Goal: Task Accomplishment & Management: Complete application form

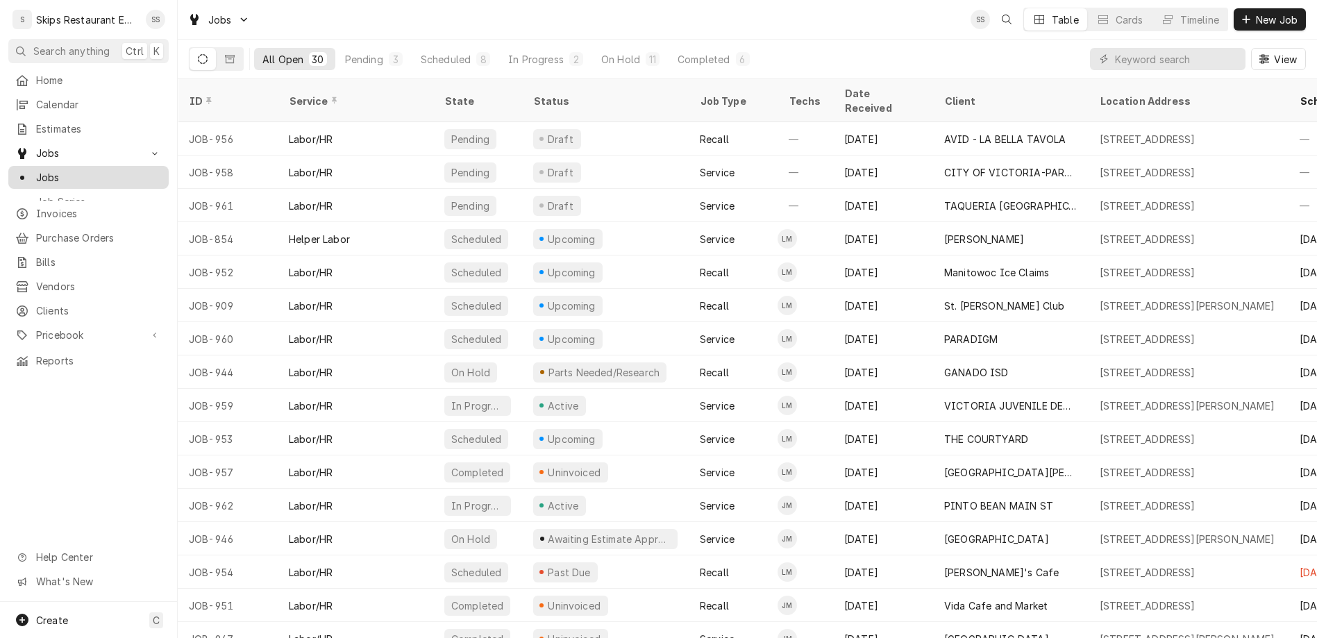
click at [36, 170] on span "Jobs" at bounding box center [99, 177] width 126 height 15
click at [1291, 12] on span "New Job" at bounding box center [1276, 19] width 47 height 15
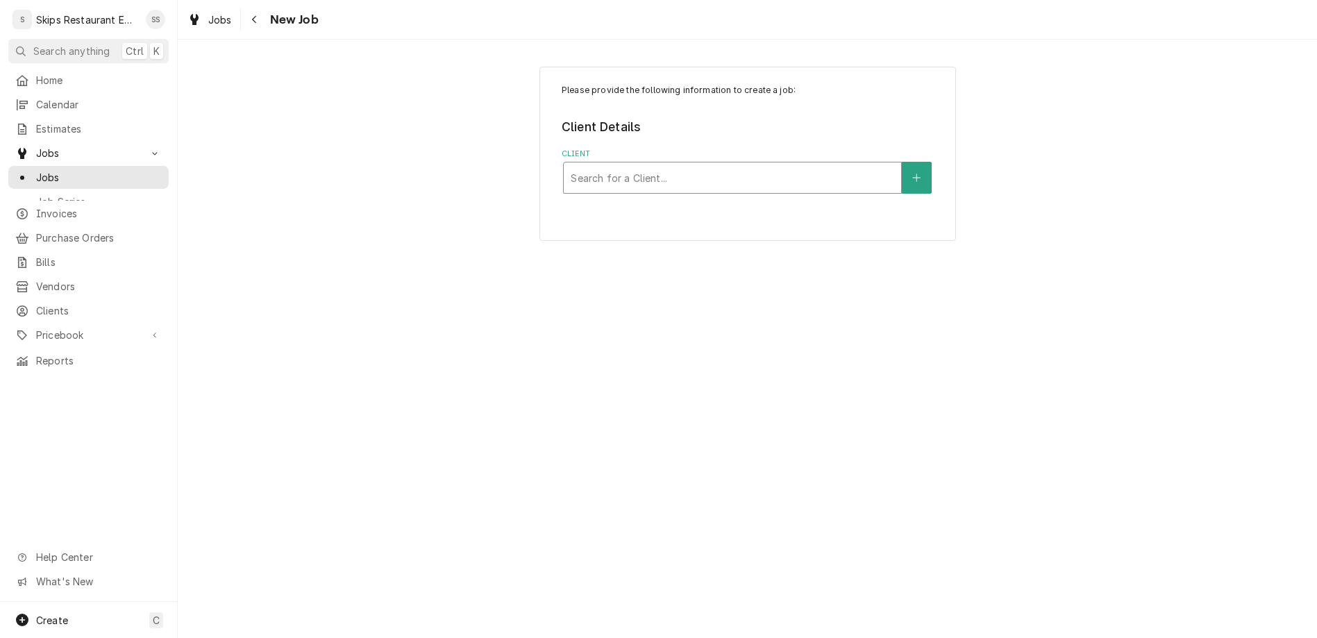
click at [744, 165] on div "Client" at bounding box center [733, 177] width 324 height 25
type input "[PERSON_NAME] ISD"
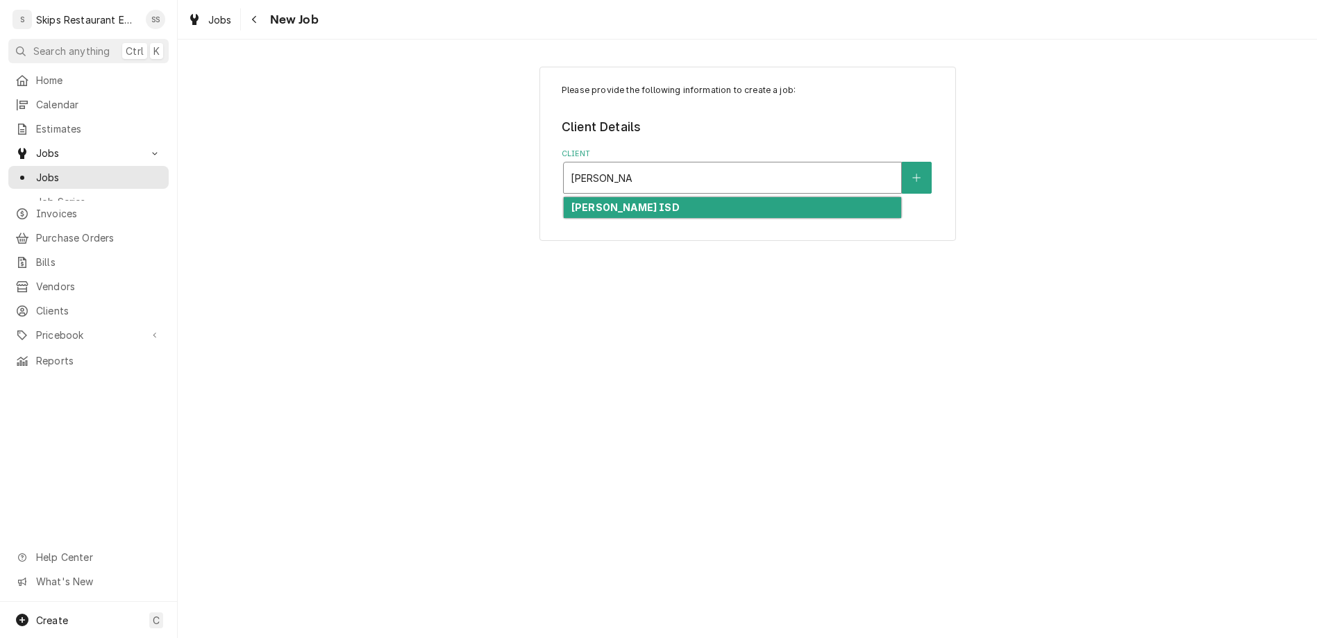
click at [619, 201] on strong "[PERSON_NAME] ISD" at bounding box center [625, 207] width 108 height 12
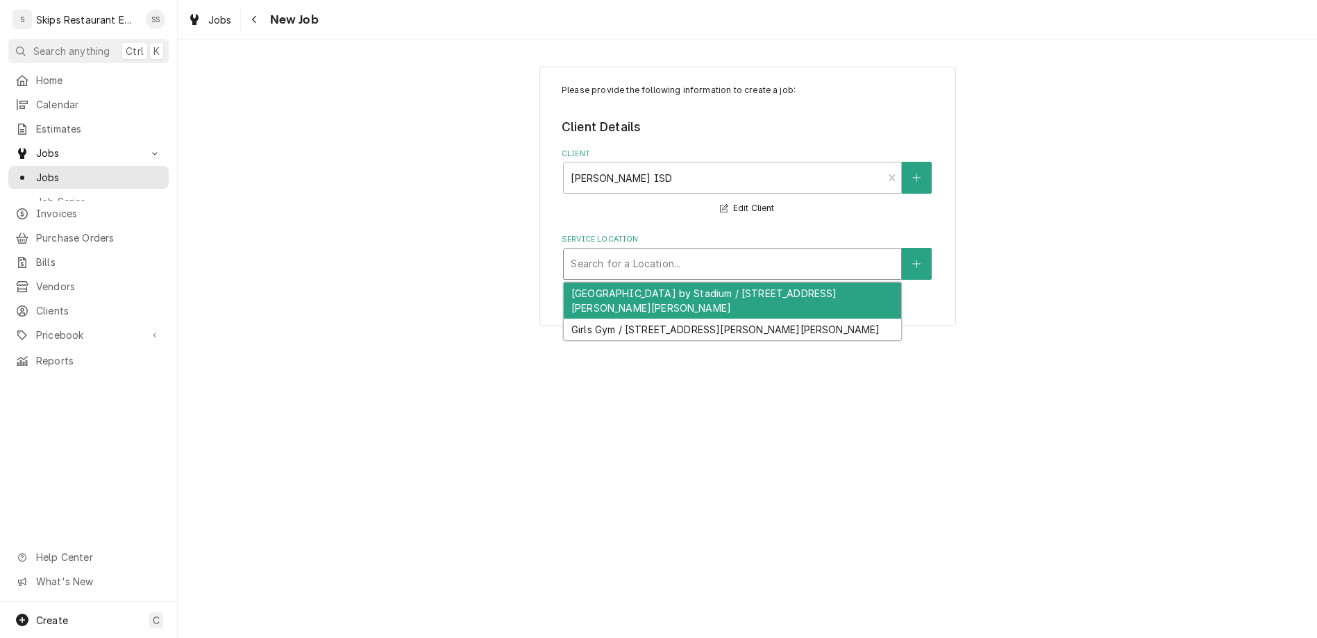
click at [630, 251] on div "Service Location" at bounding box center [733, 263] width 324 height 25
click at [912, 259] on icon "Create New Location" at bounding box center [916, 264] width 8 height 10
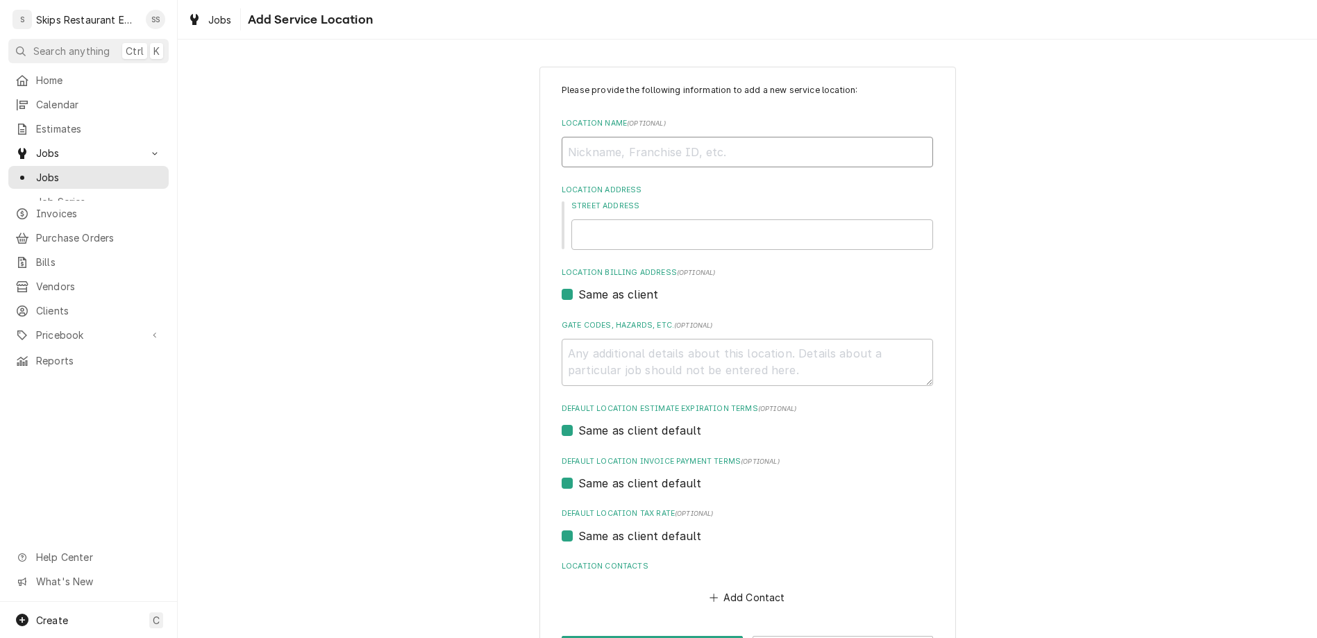
click at [664, 137] on input "Location Name ( optional )" at bounding box center [747, 152] width 371 height 31
type textarea "x"
type input "K"
type textarea "x"
type input "Ki"
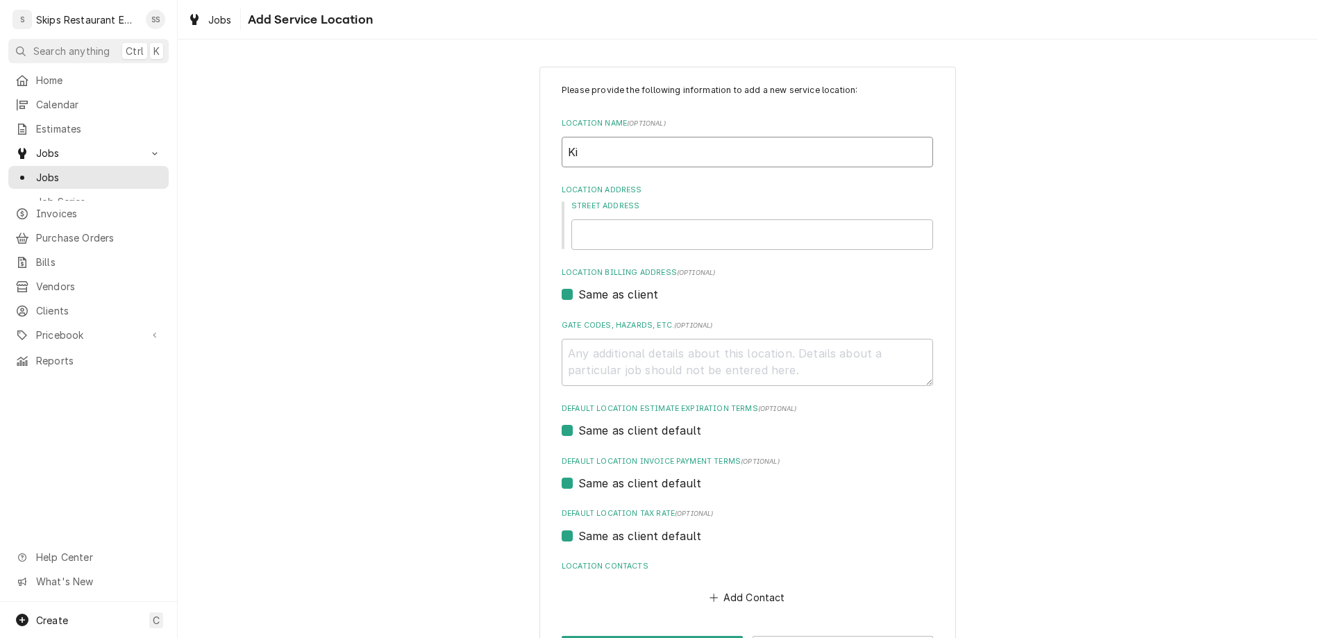
type textarea "x"
type input "Kit"
type textarea "x"
type input "Kitc"
type textarea "x"
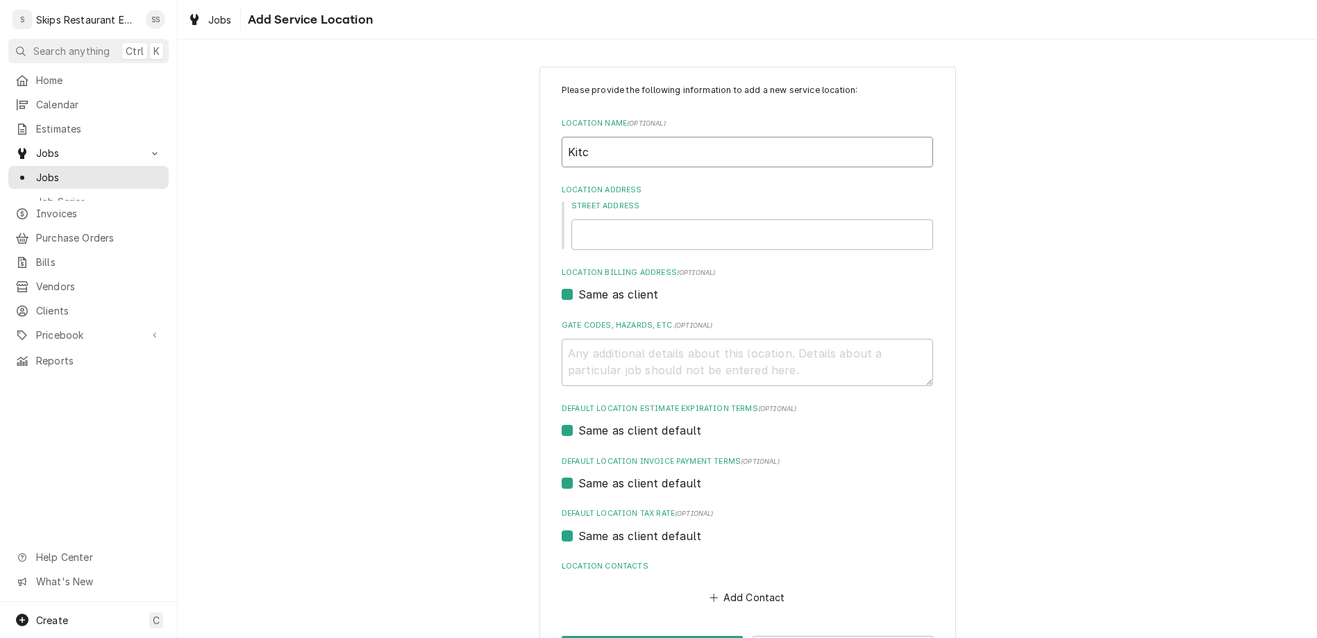
type input "Kitch"
type textarea "x"
type input "Kitche"
type textarea "x"
type input "Kitchen"
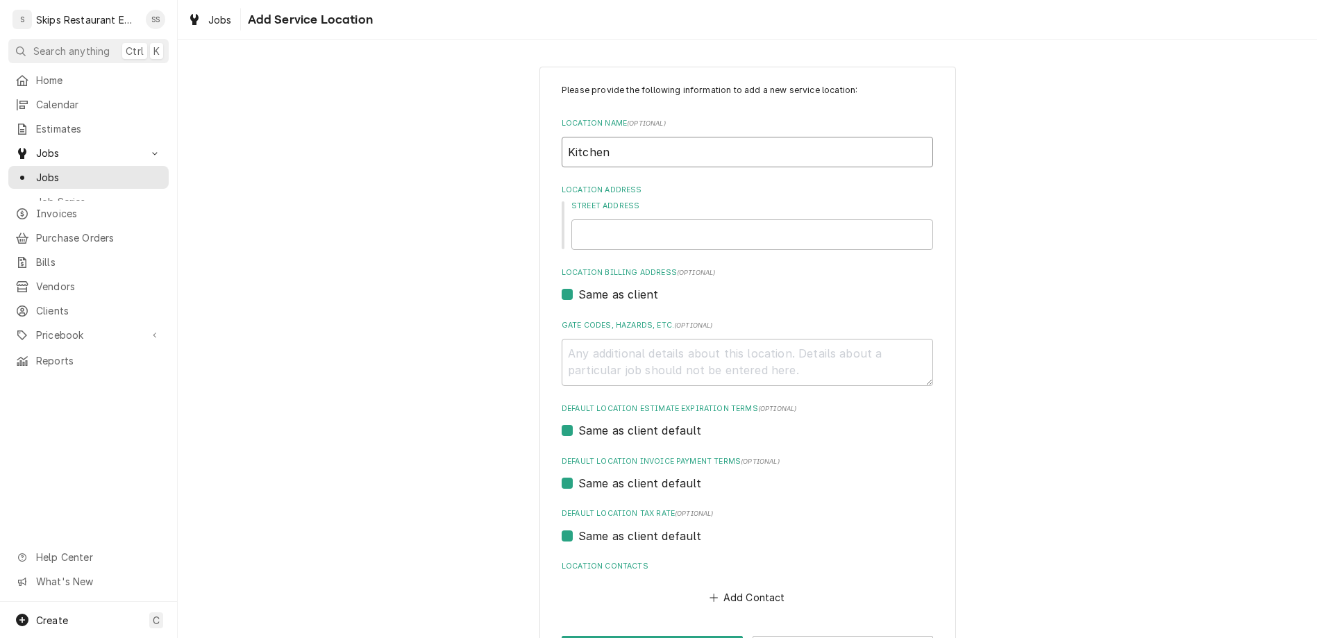
type textarea "x"
type input "Kitchen"
type textarea "x"
type input "2"
type textarea "x"
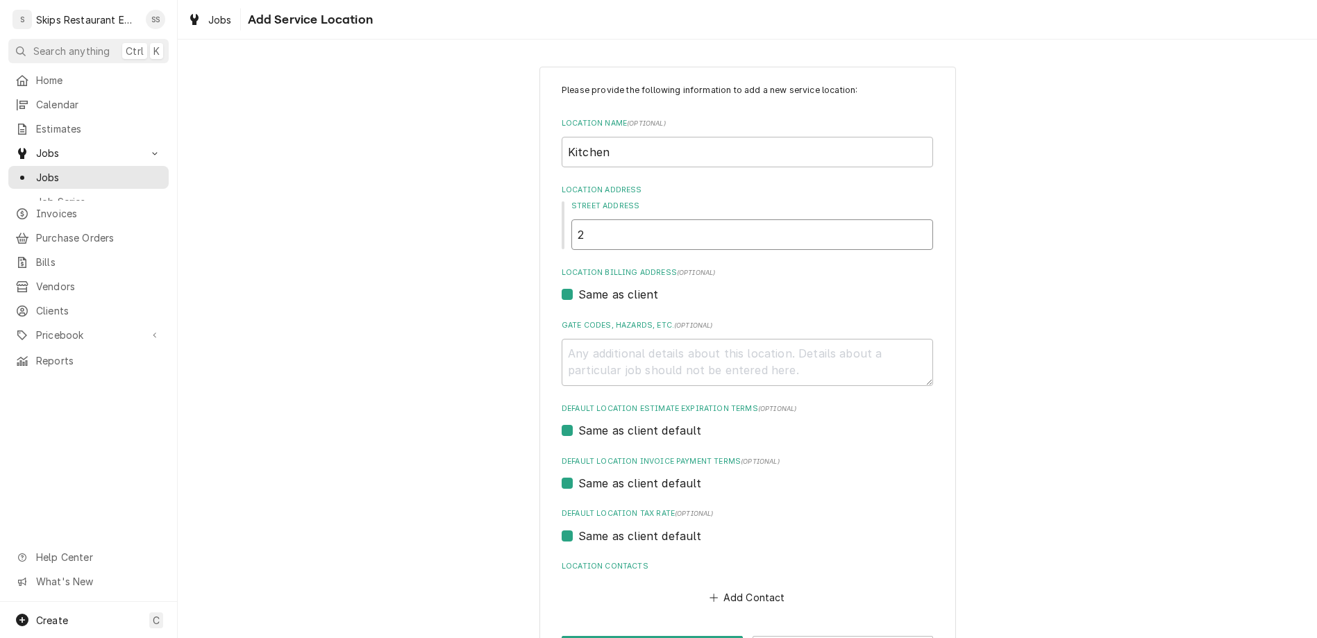
type input "21"
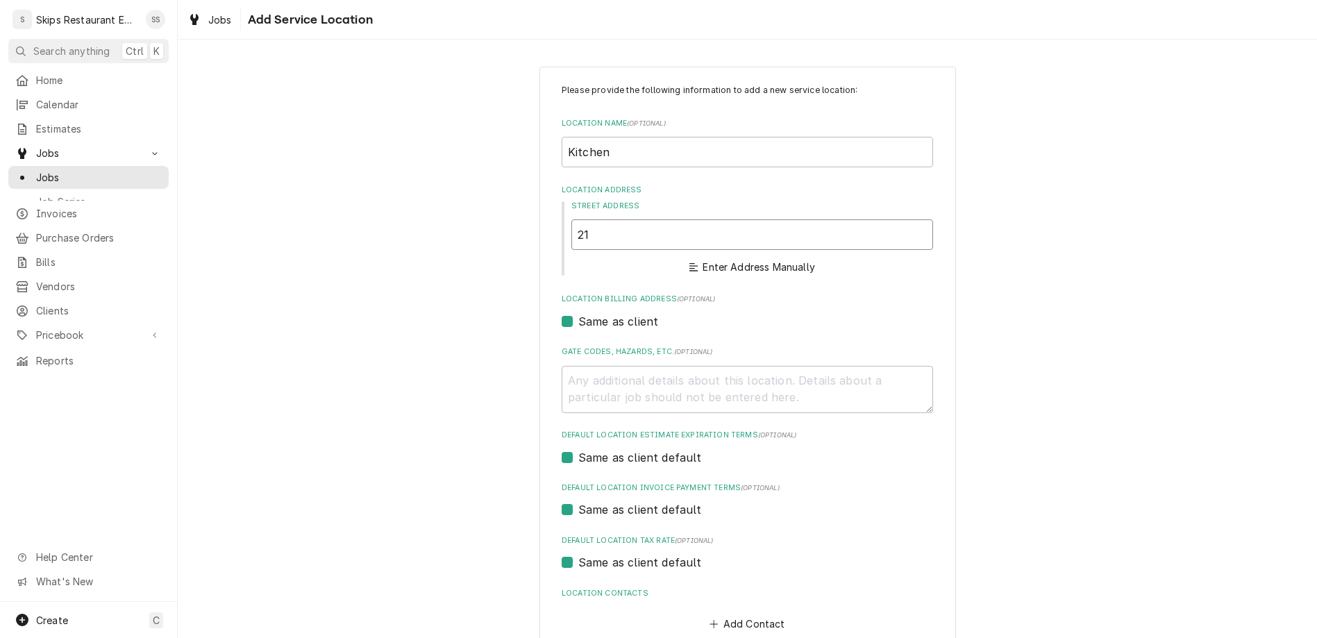
type textarea "x"
type input "212"
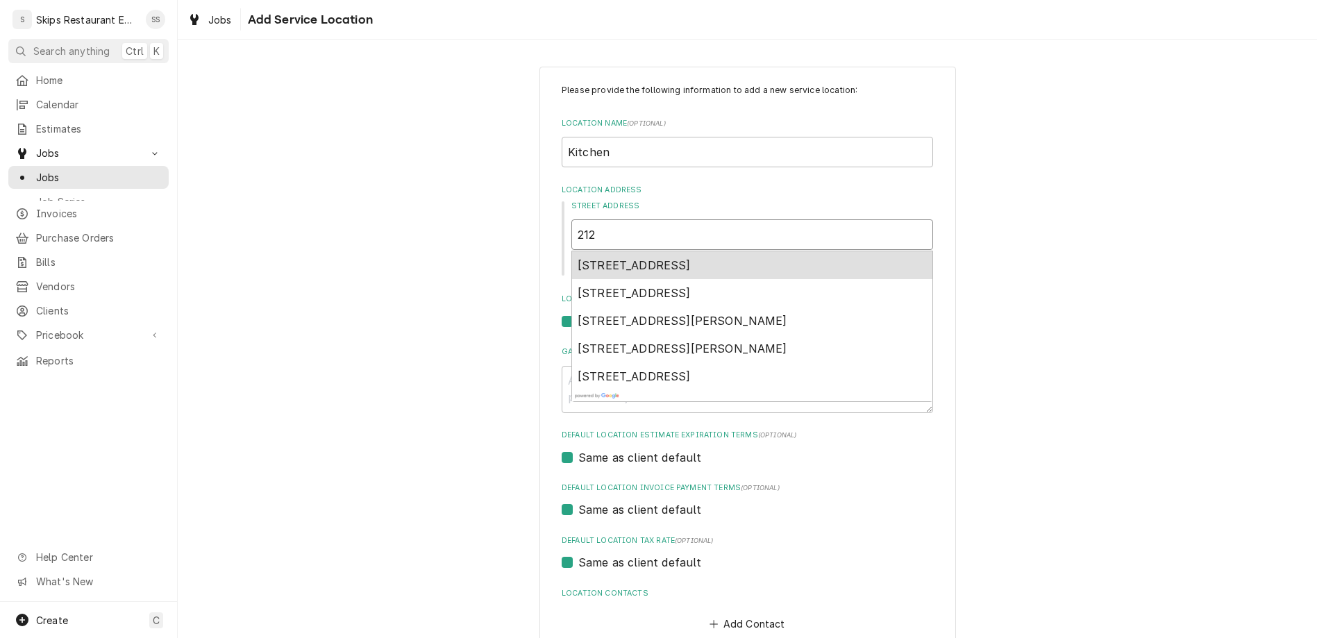
type textarea "x"
type input "212"
type textarea "x"
type input "212 W"
type textarea "x"
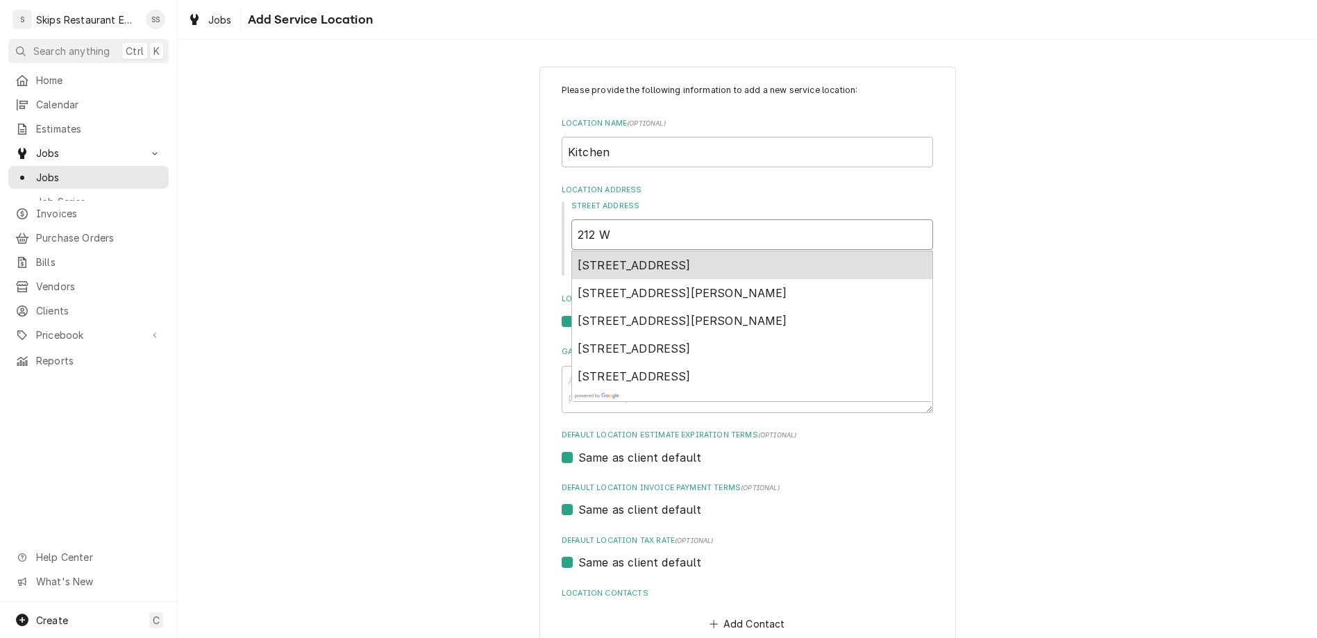
type input "212 W"
type textarea "x"
type input "212 W V"
type textarea "x"
type input "212 W Va"
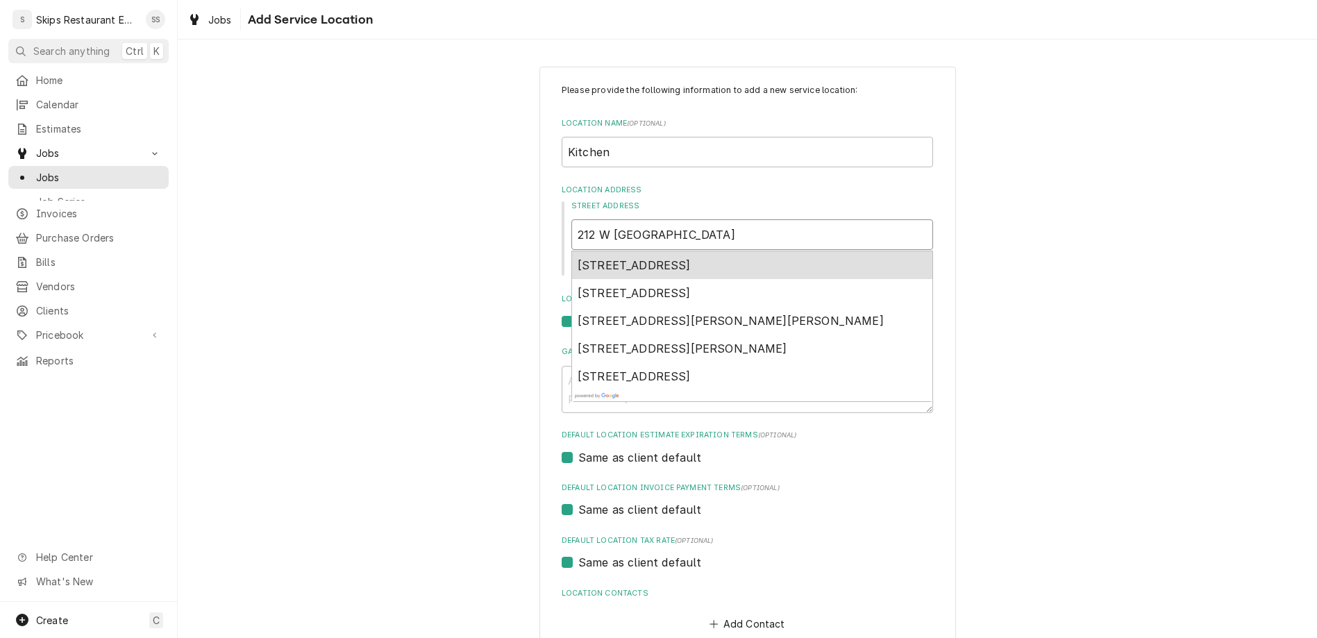
type textarea "x"
type input "212 W Van"
type textarea "x"
type input "212 W Vanc"
type textarea "x"
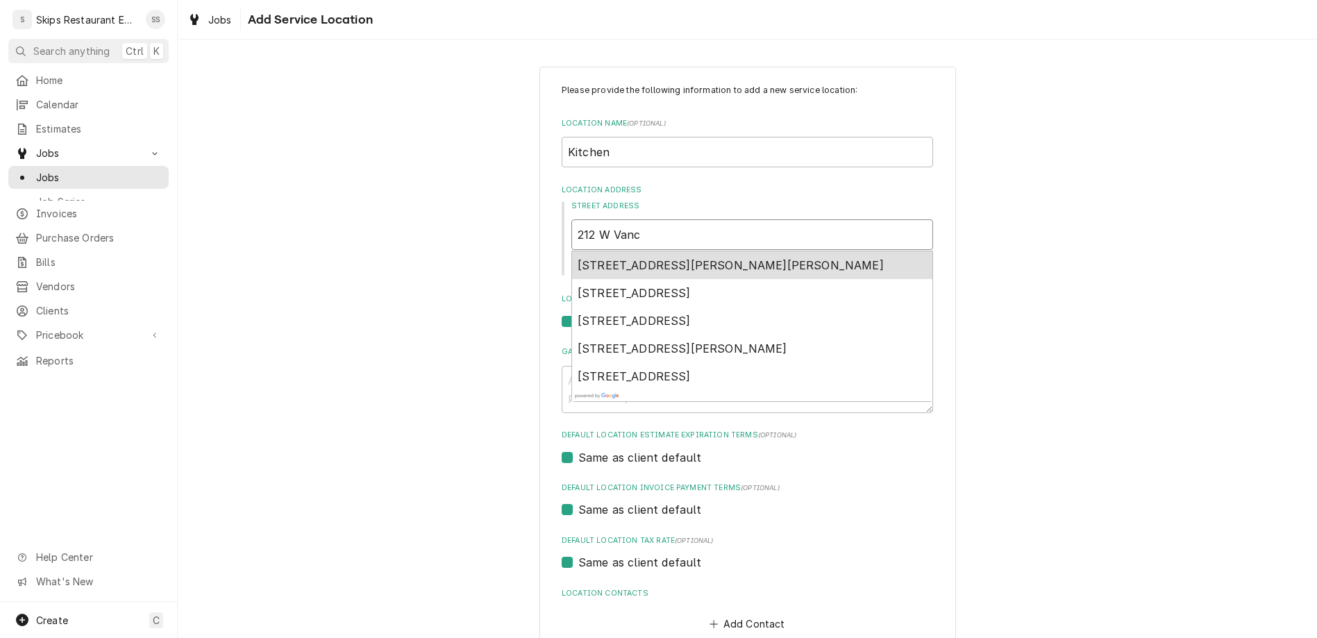
type input "212 W Vance"
click at [660, 258] on span "212 W Vance St, Refugio, TX, USA" at bounding box center [731, 265] width 306 height 14
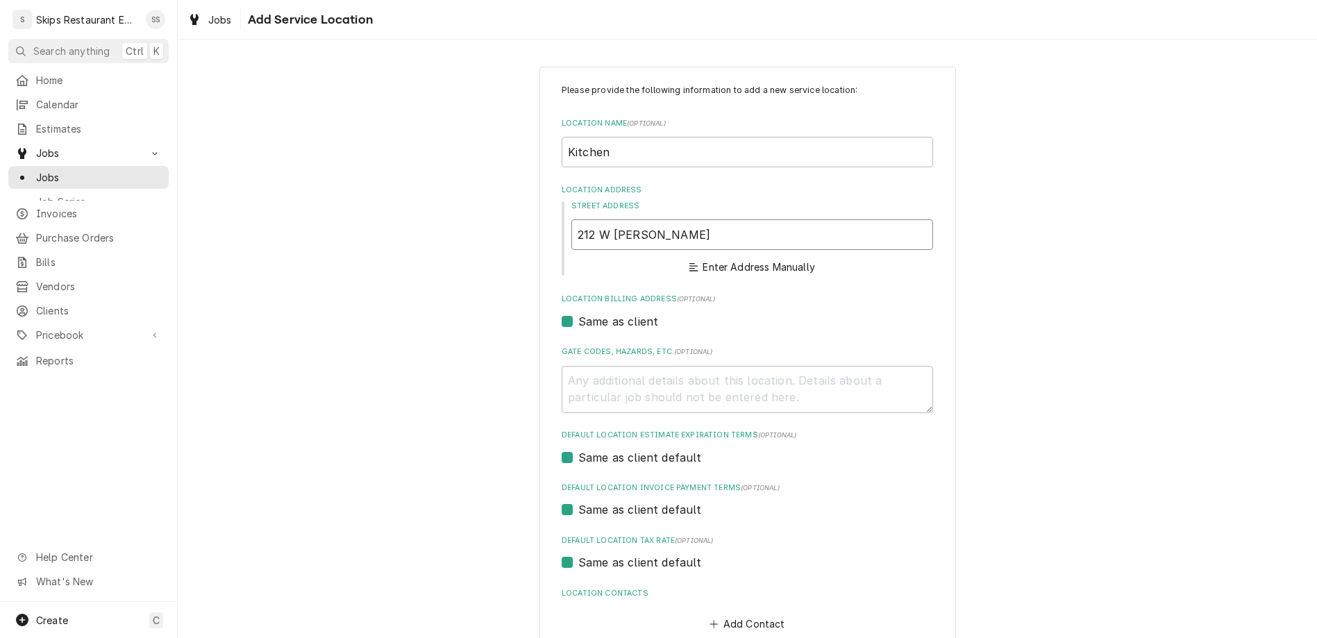
type textarea "x"
type input "212 W Vance St"
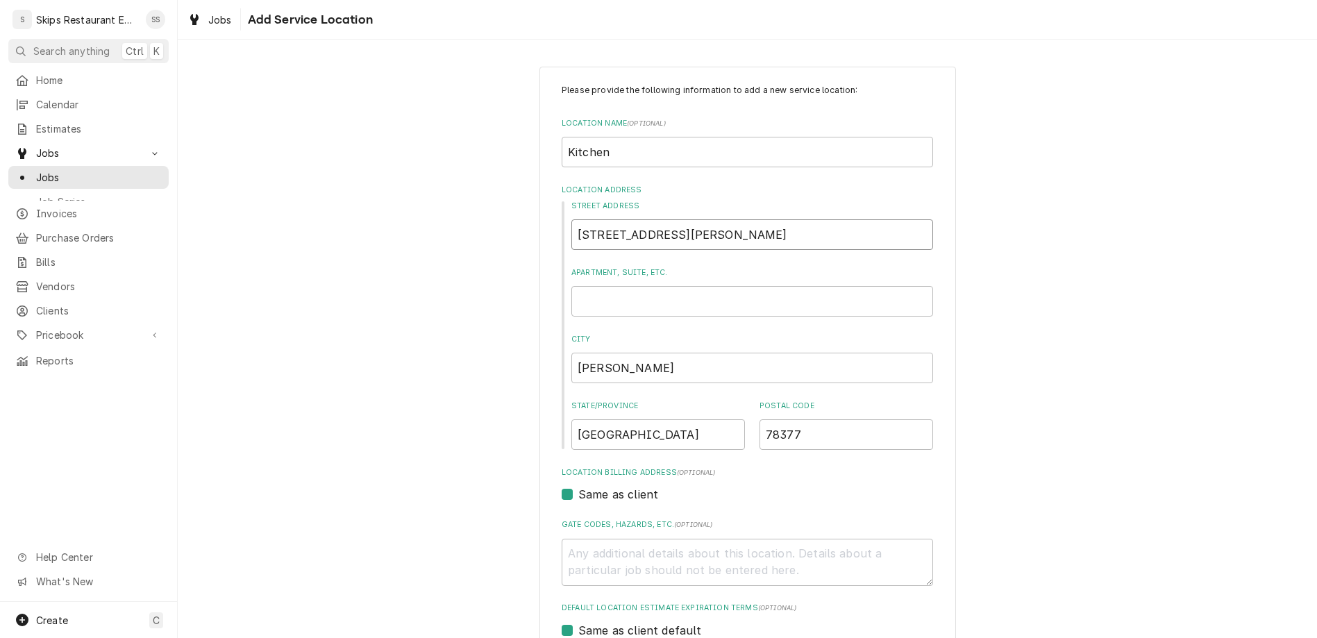
type textarea "x"
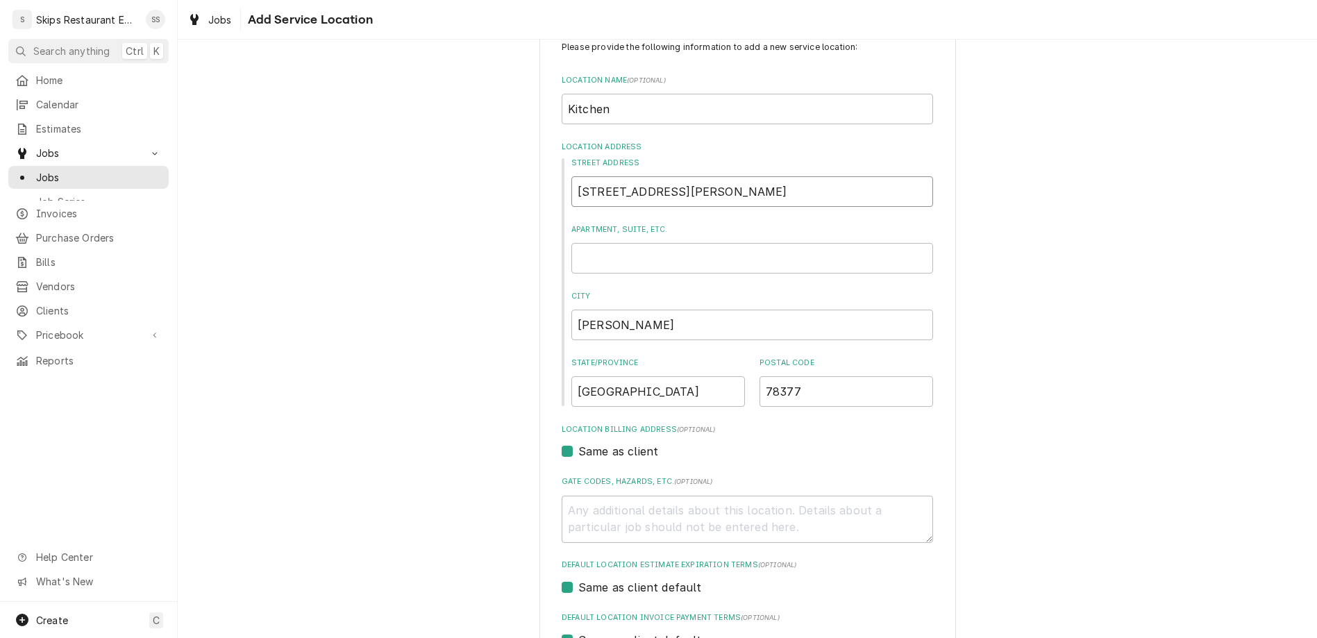
type input "212 W Vance St"
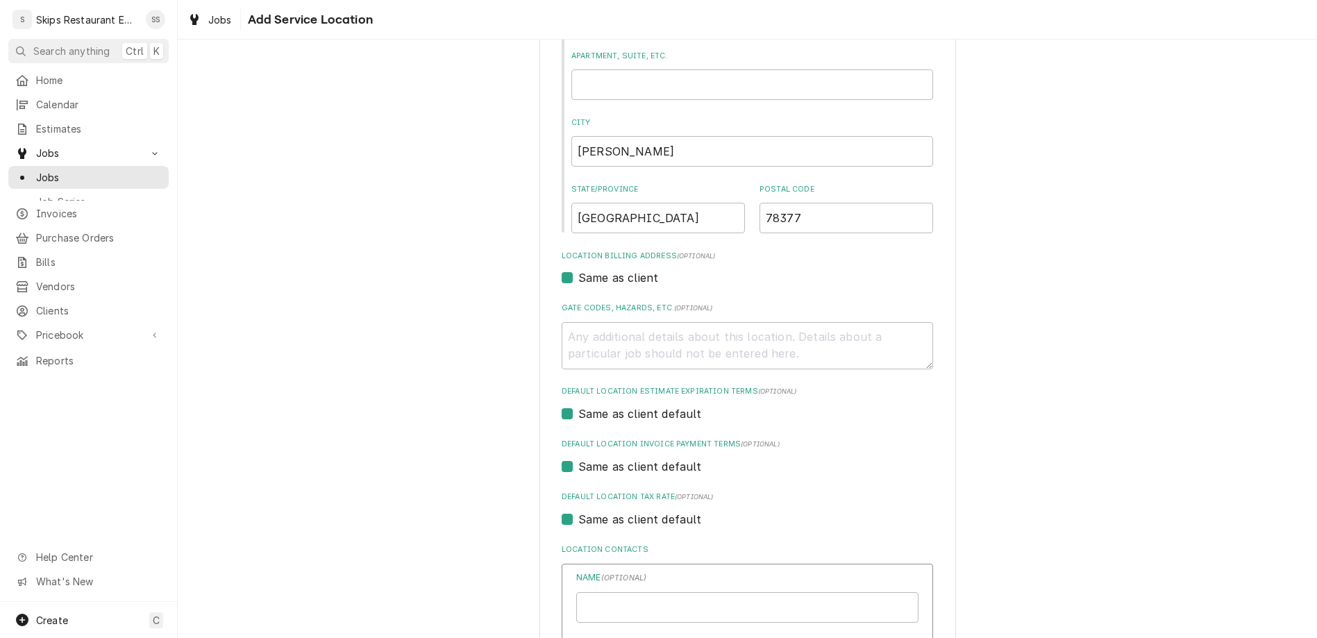
scroll to position [393, 0]
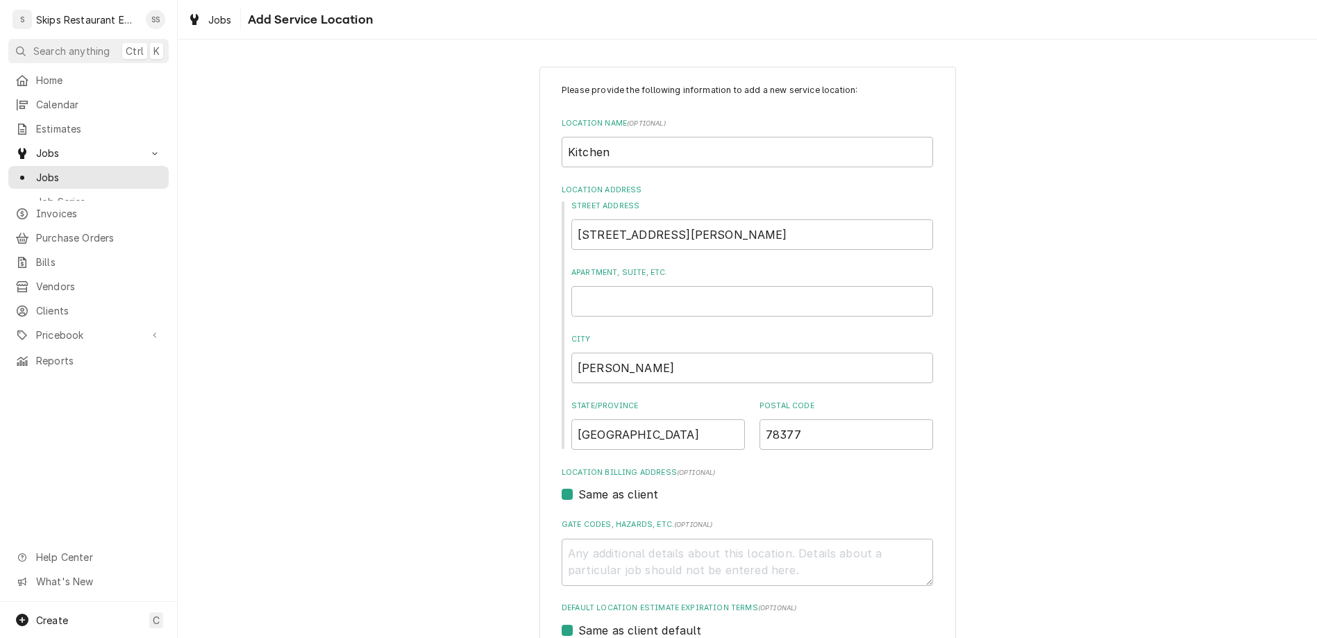
scroll to position [43, 0]
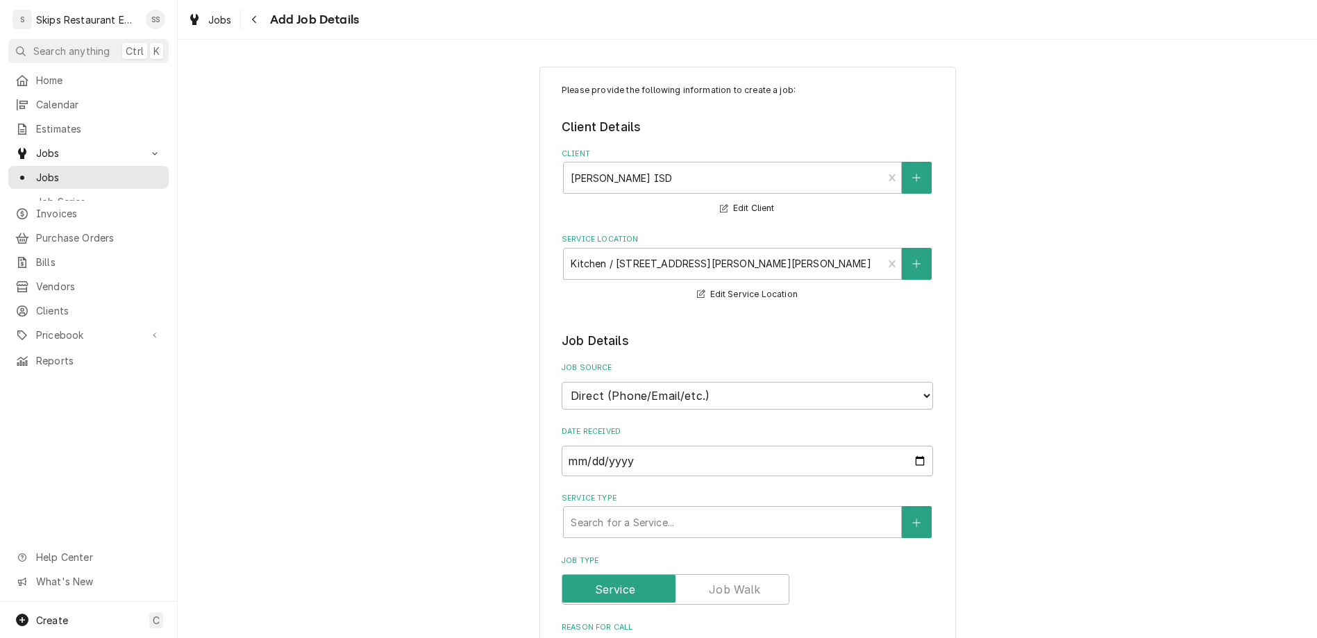
type textarea "x"
type textarea "6"
type textarea "x"
type textarea "6"
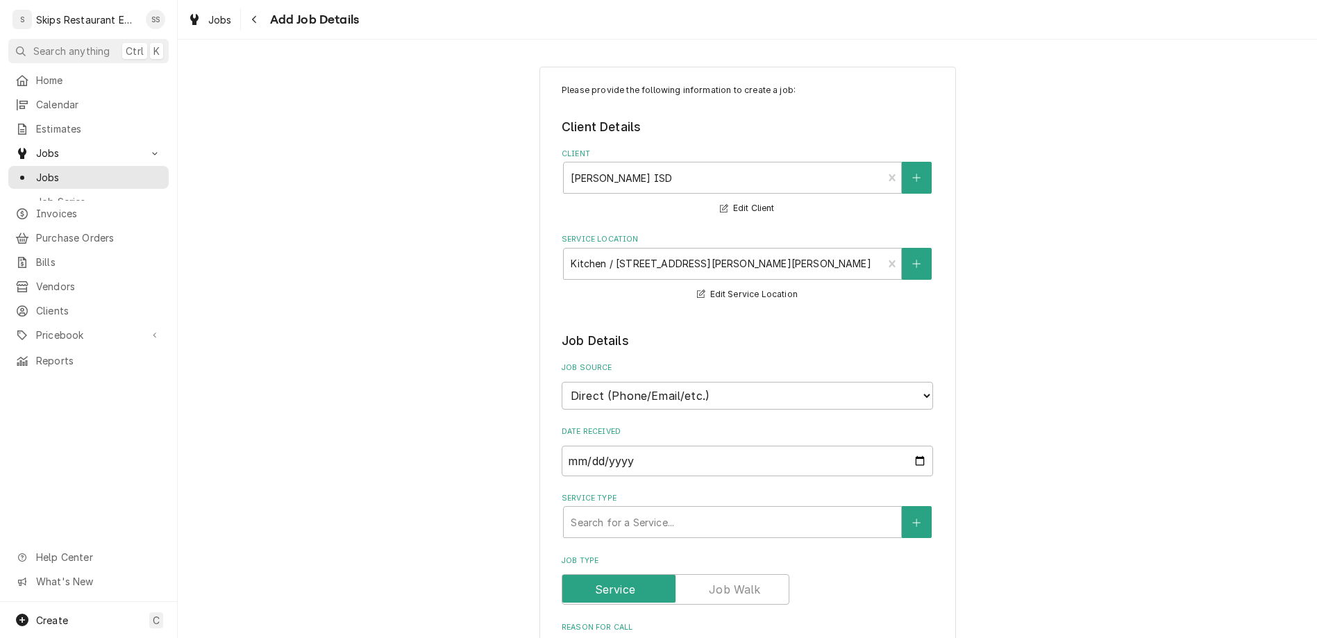
type textarea "x"
type textarea "6 m"
type textarea "x"
type textarea "6 mo"
type textarea "x"
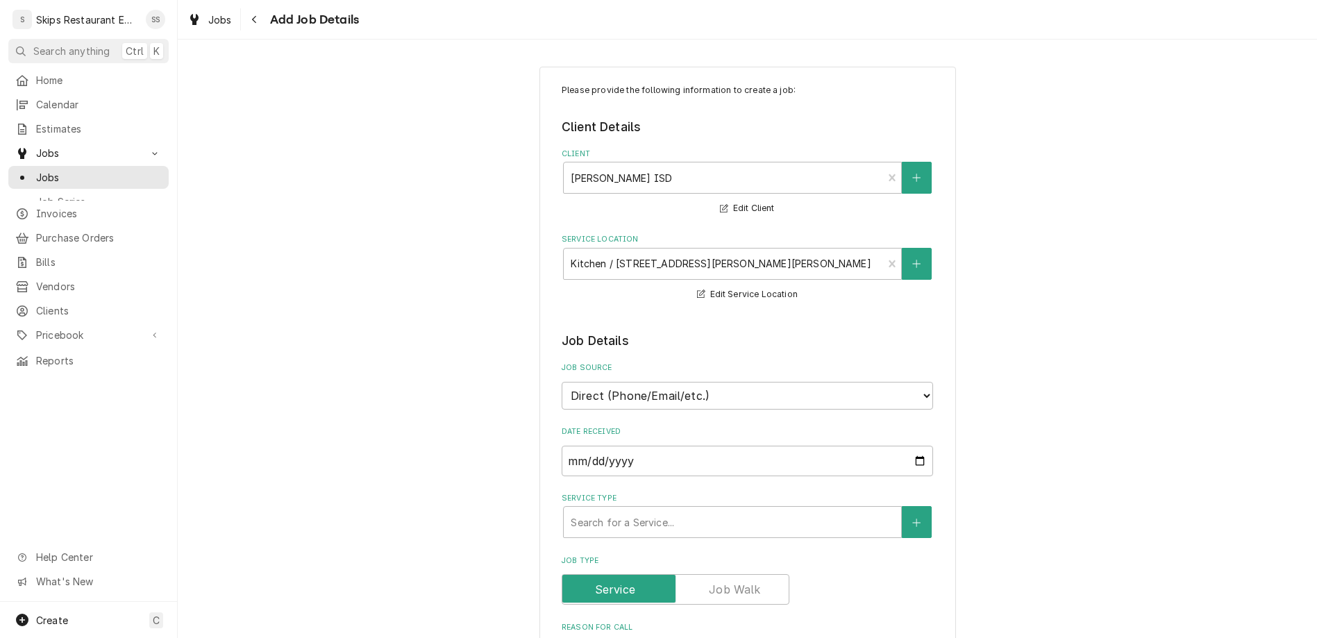
type textarea "6 mon"
type textarea "x"
type textarea "6 mont"
type textarea "x"
type textarea "6 month"
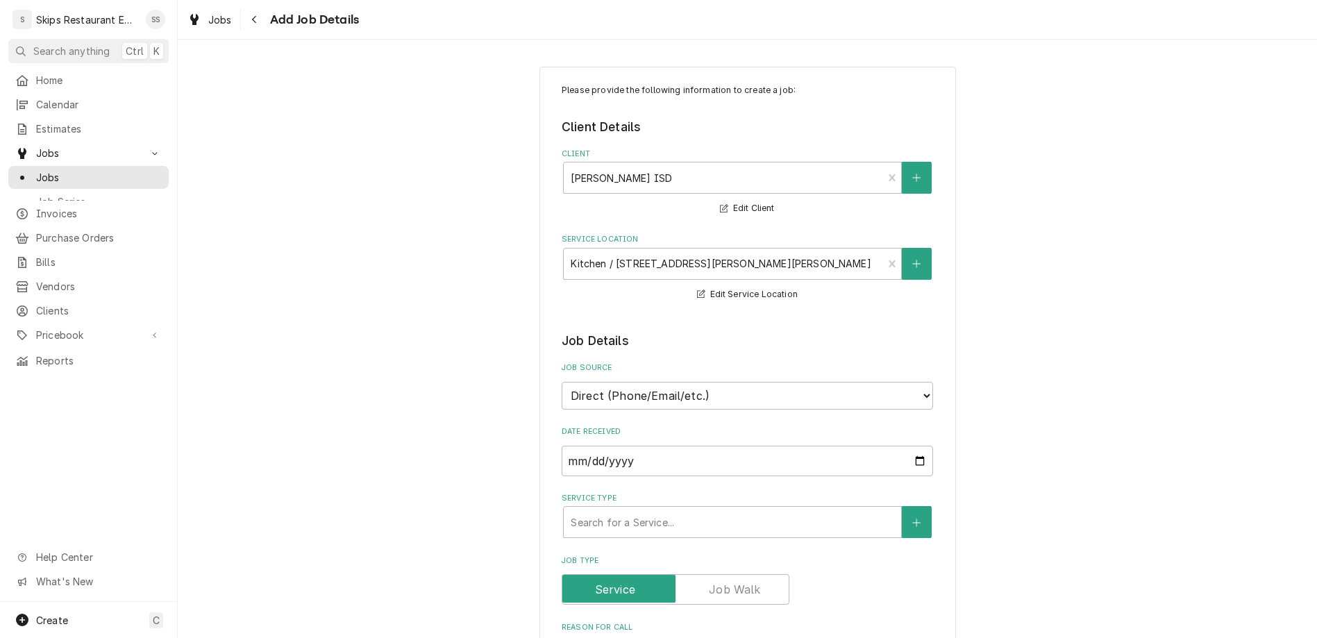
type textarea "x"
type textarea "6 month"
type textarea "x"
type textarea "6 month I"
type textarea "x"
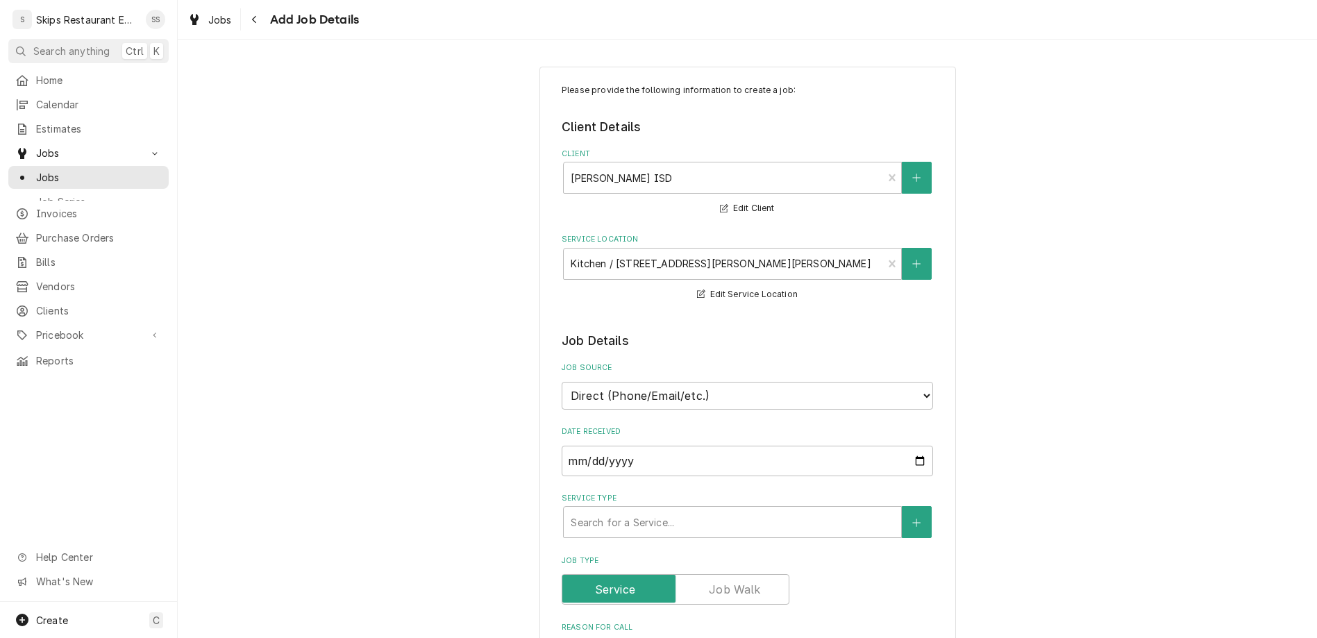
type textarea "6 month Ic"
type textarea "x"
type textarea "6 month Ice"
type textarea "x"
type textarea "6 month Ice"
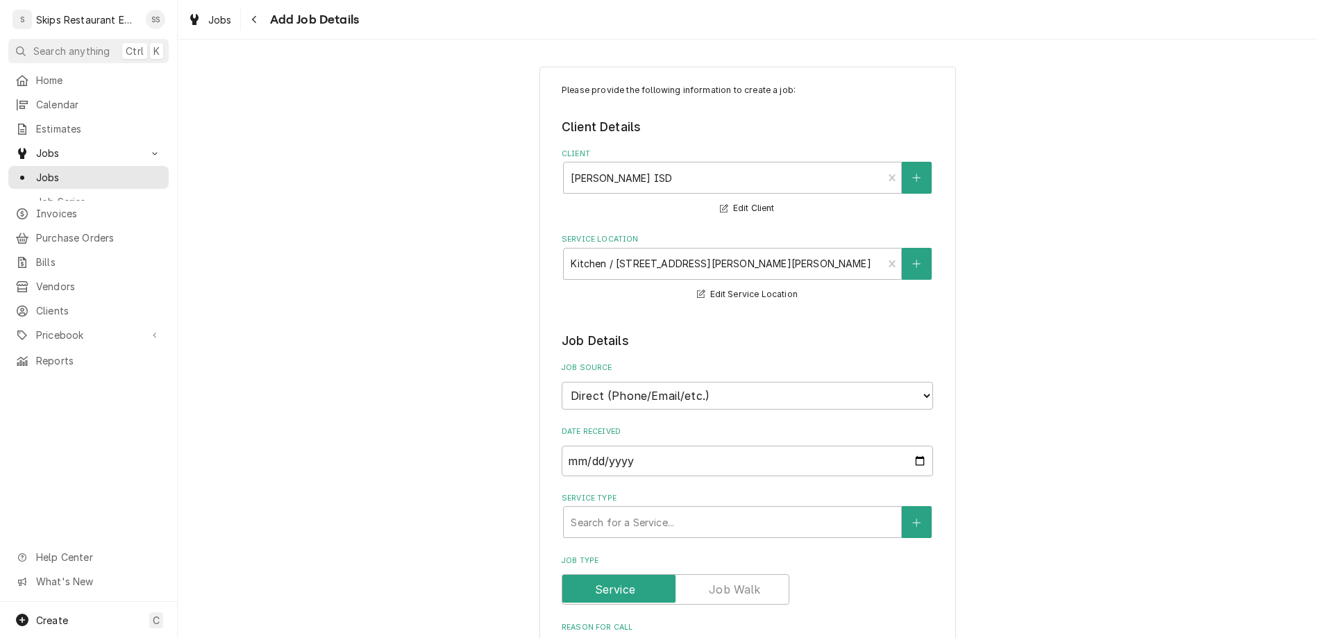
type textarea "x"
type textarea "6 month Ice M"
type textarea "x"
type textarea "6 month Ice Ma"
type textarea "x"
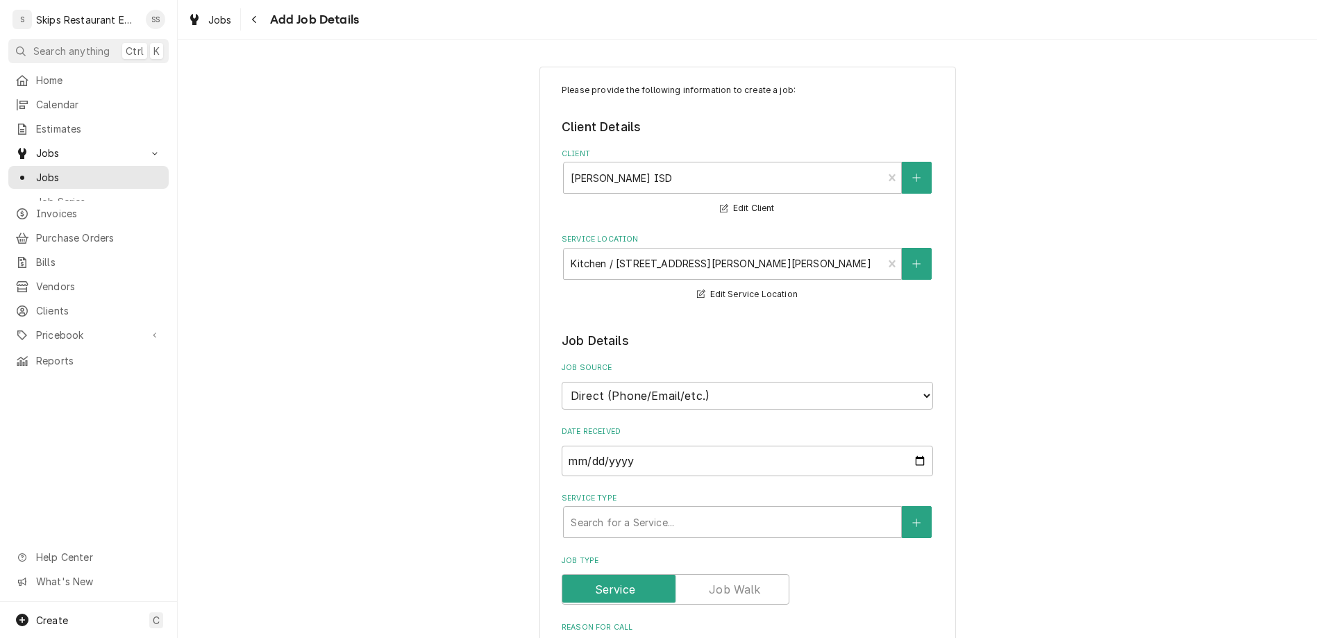
type textarea "6 month Ice Mac"
type textarea "x"
type textarea "6 month Ice Mach"
type textarea "x"
type textarea "6 month Ice Machi"
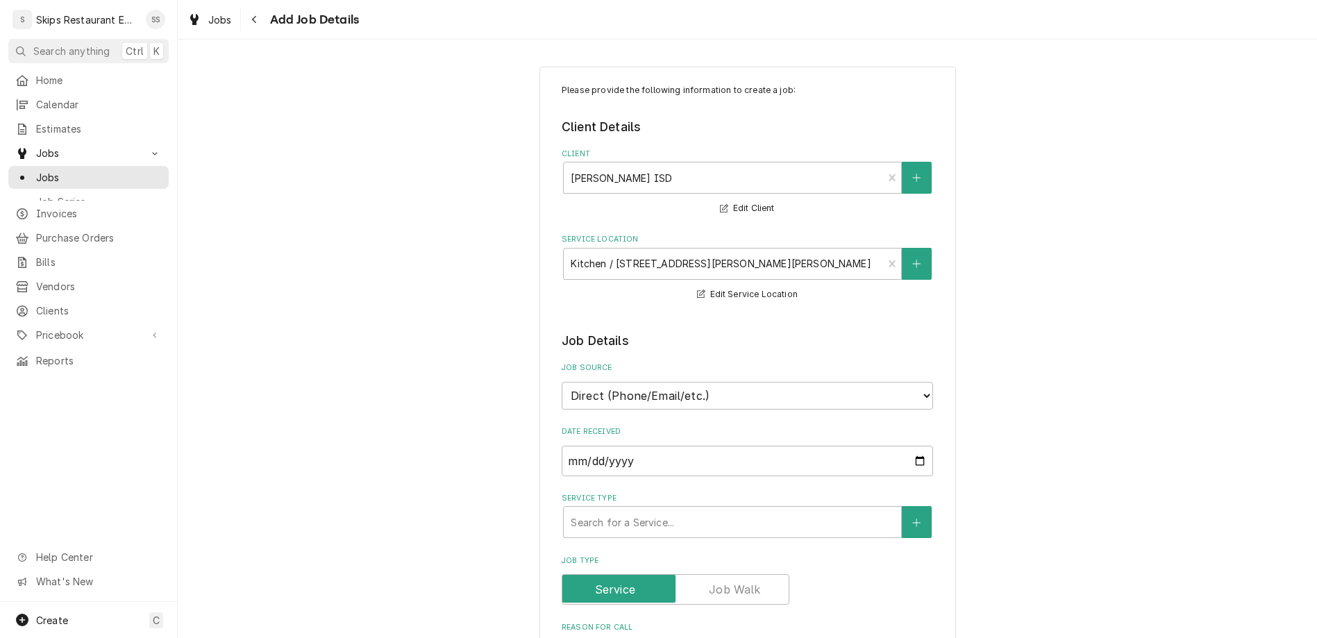
type textarea "x"
type textarea "6 month Ice Machin"
type textarea "x"
type textarea "6 month Ice Machine"
type textarea "x"
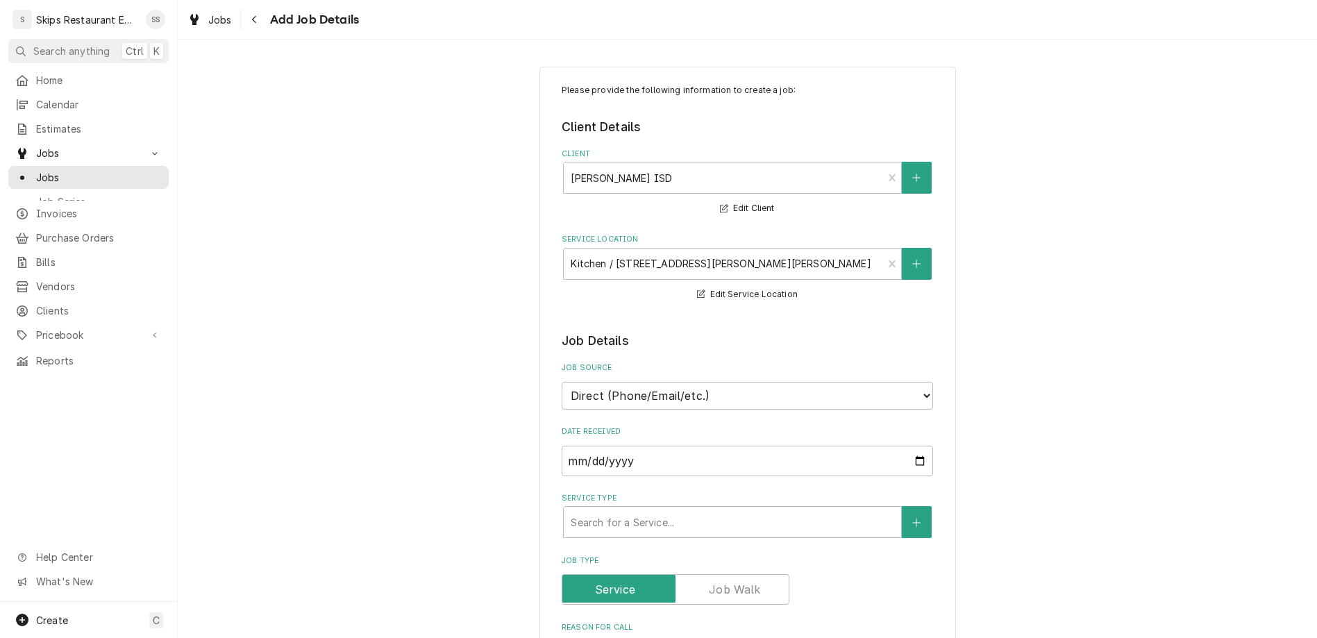
type textarea "6 month Ice Machine"
type textarea "x"
type textarea "6 month Ice Machine C"
type textarea "x"
type textarea "6 month Ice Machine Cl"
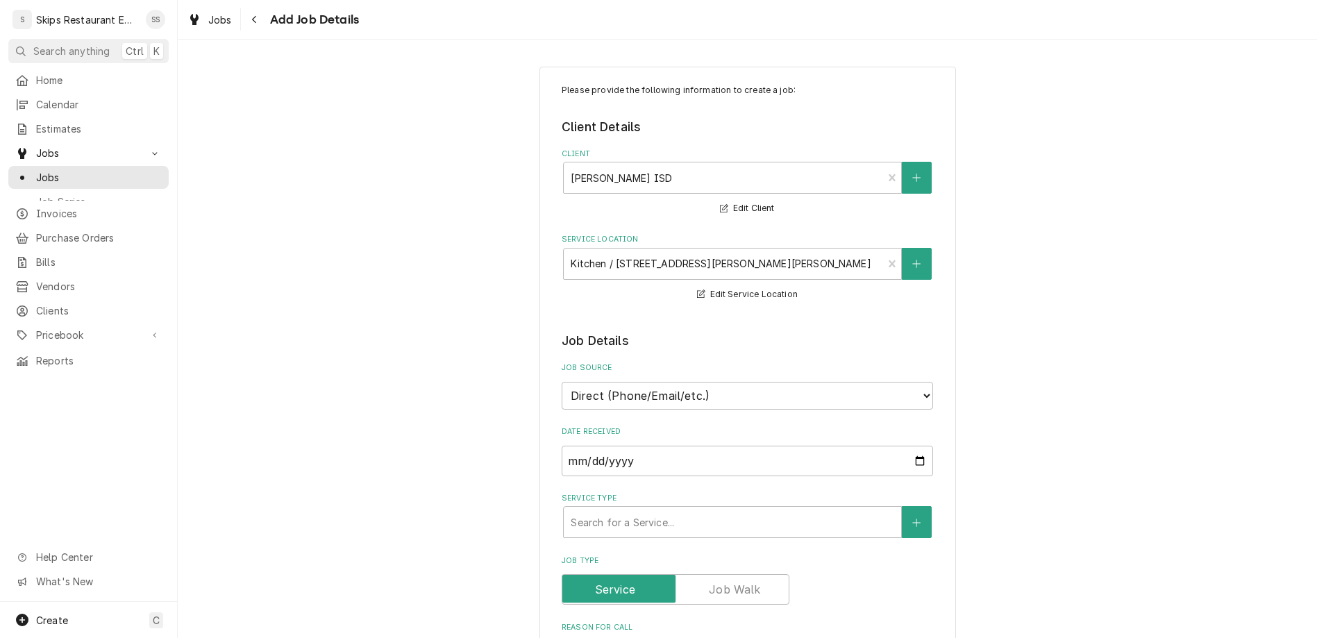
type textarea "x"
type textarea "6 month Ice Machine Cle"
type textarea "x"
type textarea "6 month Ice Machine Clea"
type textarea "x"
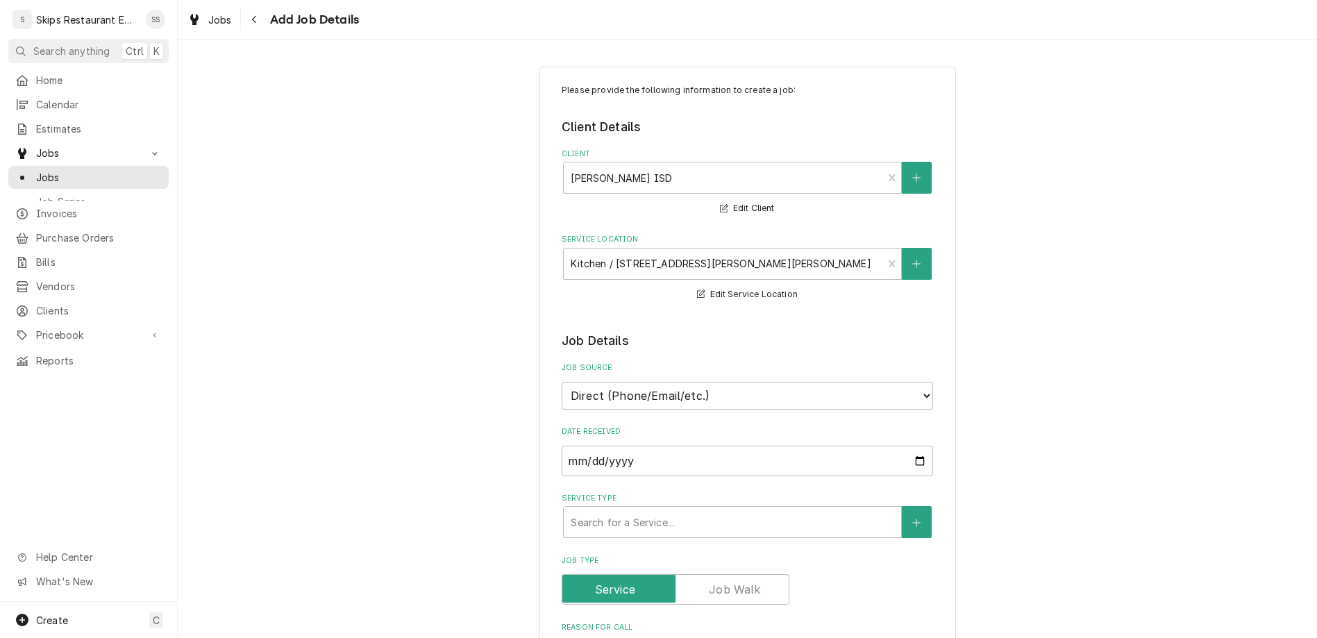
type textarea "6 month Ice Machine Clean"
type textarea "x"
type textarea "6 month Ice Machine Cleani"
type textarea "x"
type textarea "6 month Ice Machine Cleanin"
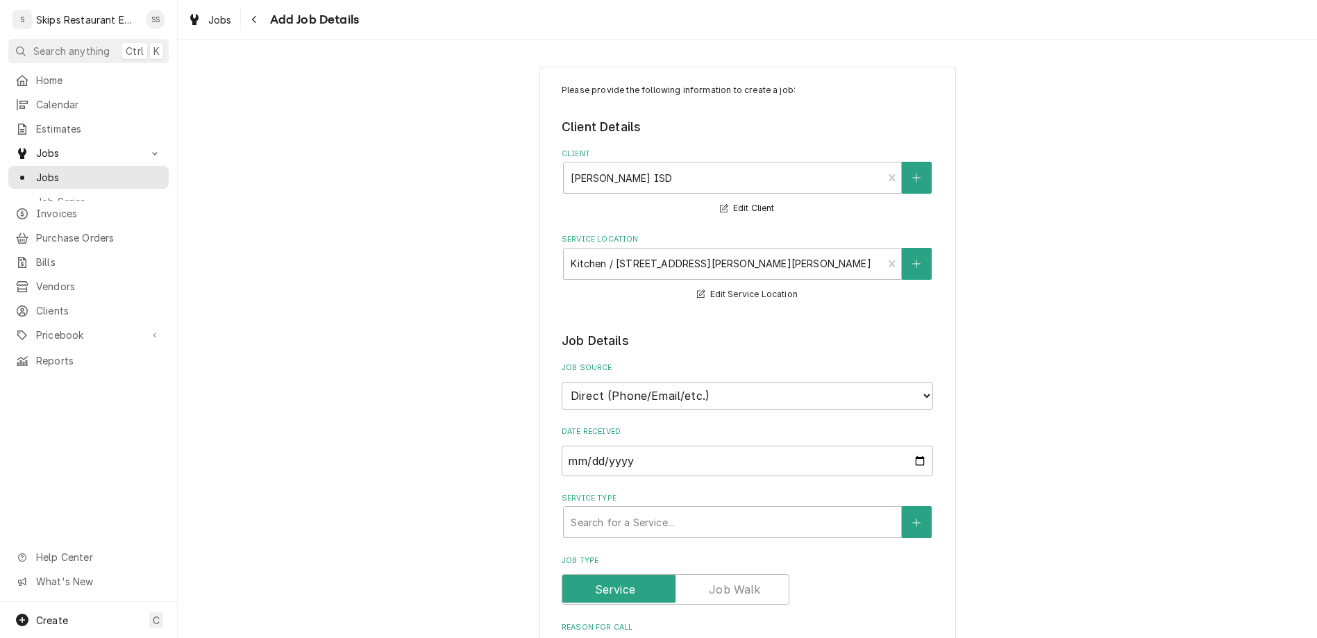
type textarea "x"
type textarea "6 month Ice Machine Cleaning"
type textarea "x"
type textarea "6 month Ice Machine Cleaning"
type textarea "x"
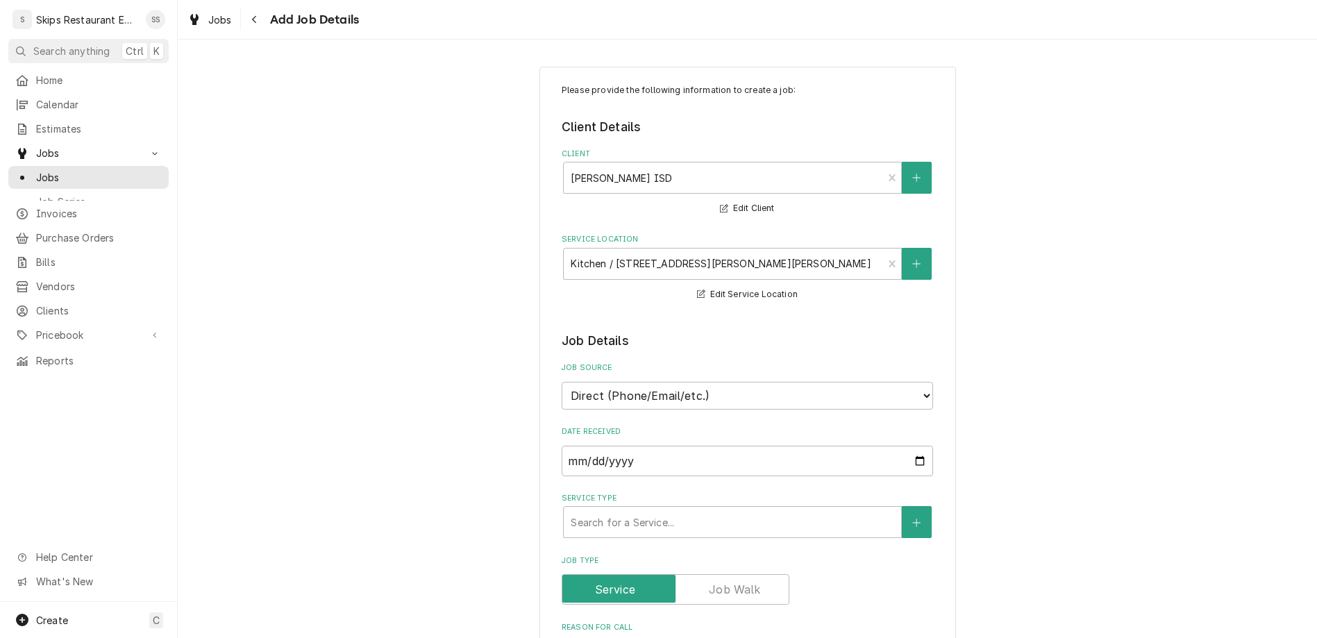
type textarea "6 month Ice Machine Cleaning -"
type textarea "x"
type textarea "6 month Ice Machine Cleaning -"
type textarea "x"
type textarea "6 month Ice Machine Cleaning - a"
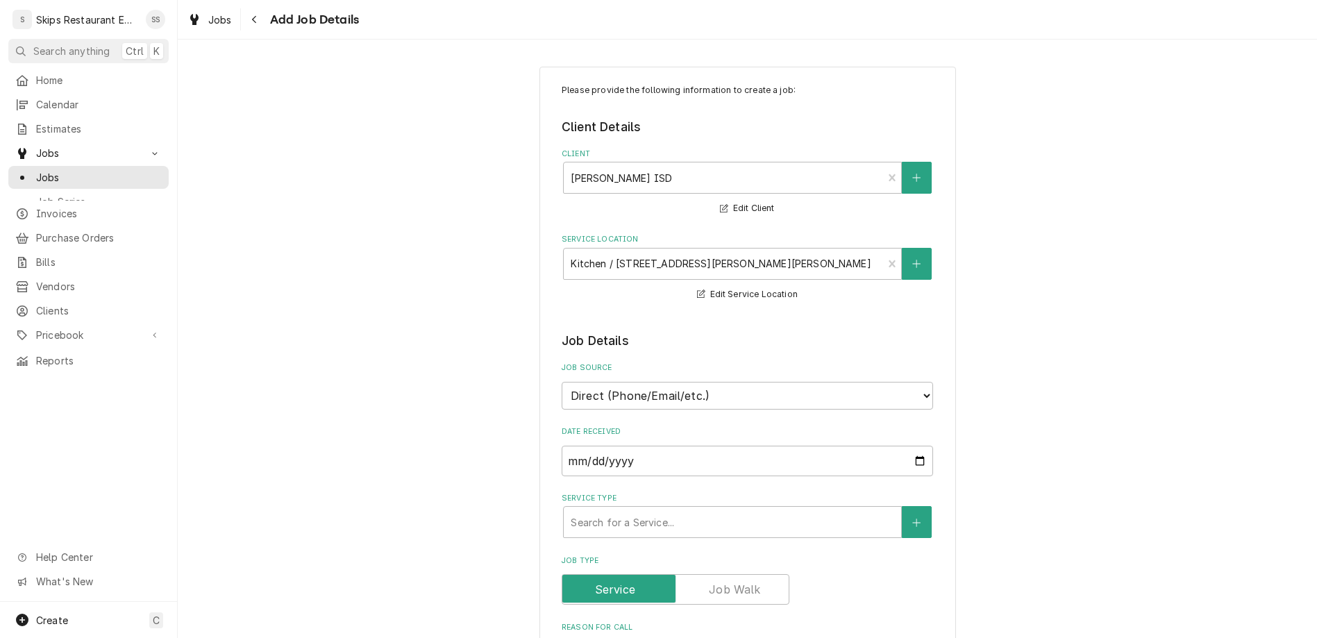
type textarea "x"
type textarea "6 month Ice Machine Cleaning - af"
type textarea "x"
type textarea "6 month Ice Machine Cleaning - aft"
type textarea "x"
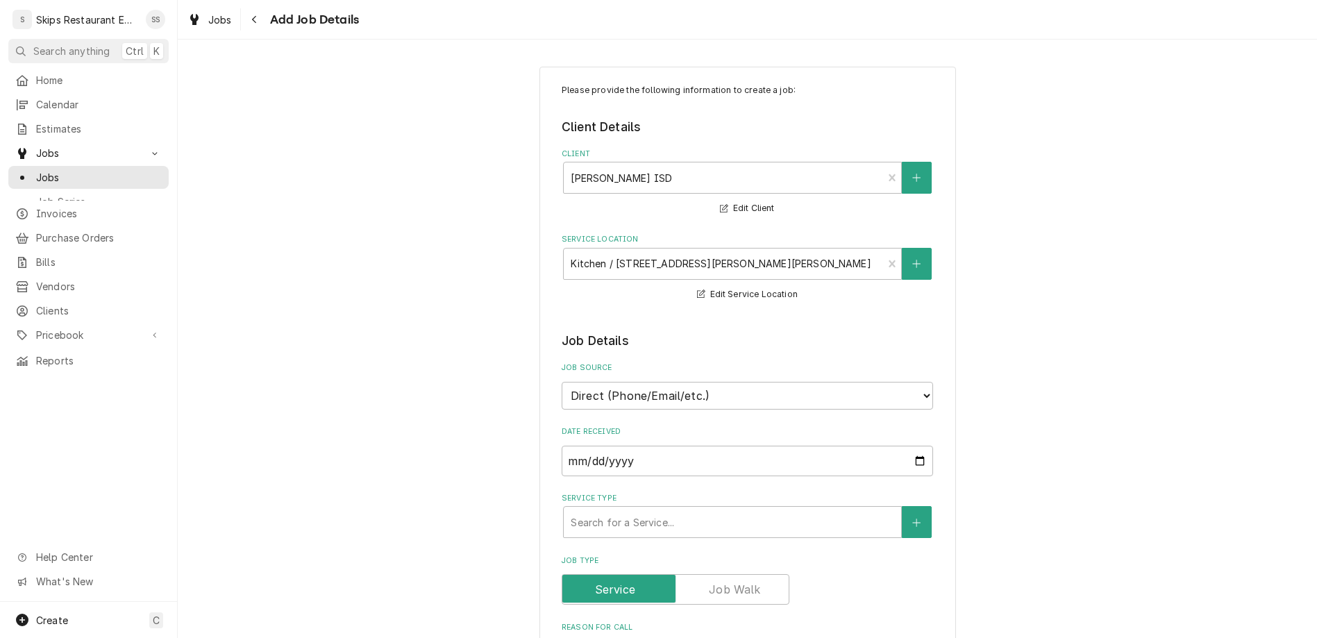
type textarea "6 month Ice Machine Cleaning - afte"
type textarea "x"
type textarea "6 month Ice Machine Cleaning - after"
type textarea "x"
type textarea "6 month Ice Machine Cleaning - after"
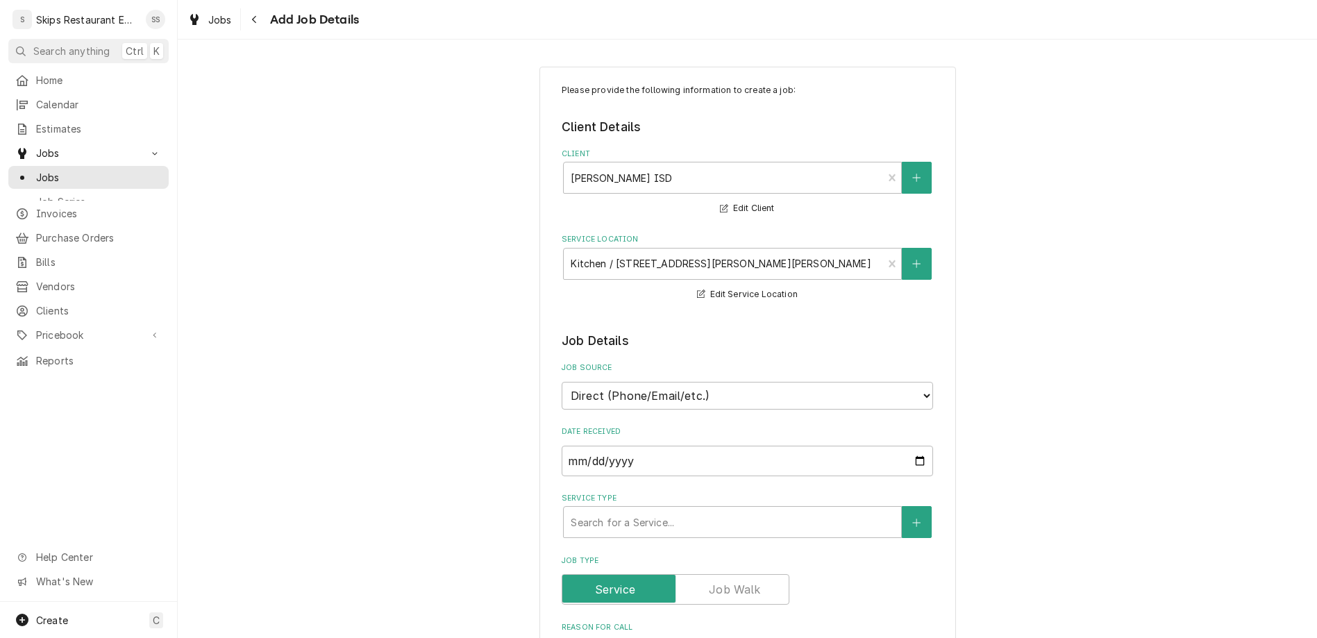
type textarea "x"
type textarea "6 month Ice Machine Cleaning - after i"
type textarea "x"
type textarea "6 month Ice Machine Cleaning - after in"
type textarea "x"
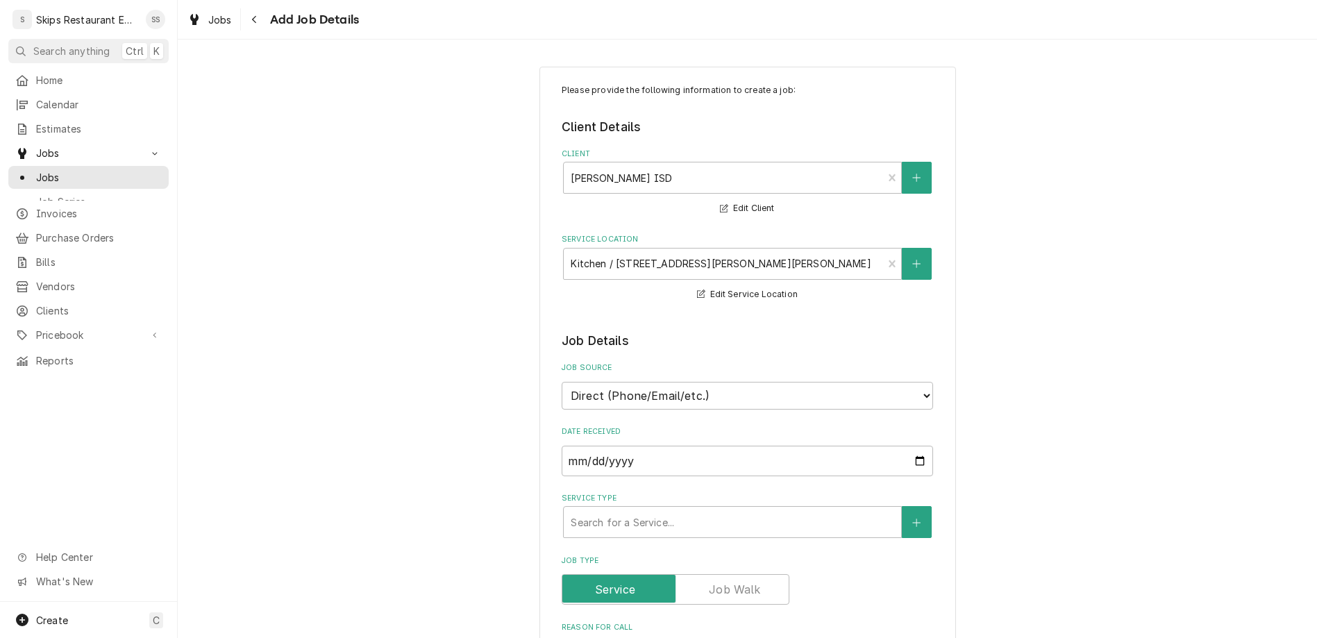
type textarea "6 month Ice Machine Cleaning - after i"
type textarea "x"
type textarea "6 month Ice Machine Cleaning - after"
type textarea "x"
type textarea "6 month Ice Machine Cleaning - after i"
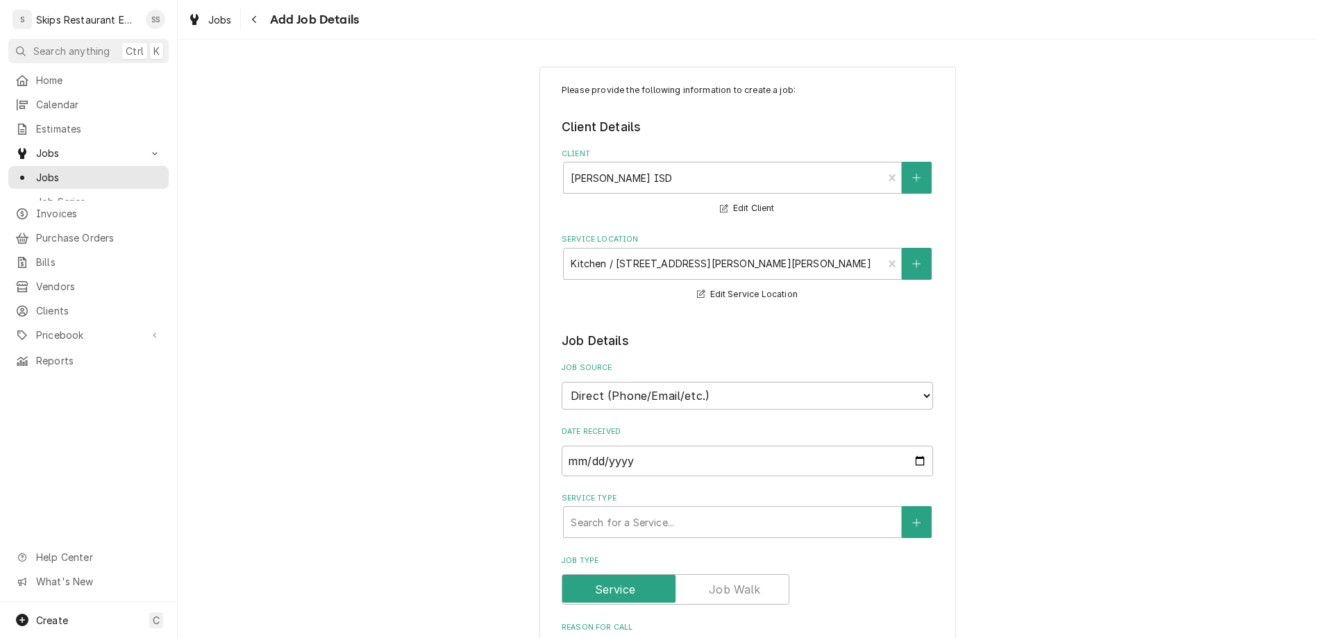
type textarea "x"
type textarea "6 month Ice Machine Cleaning - after ic"
type textarea "x"
type textarea "6 month Ice Machine Cleaning - after ice"
type textarea "x"
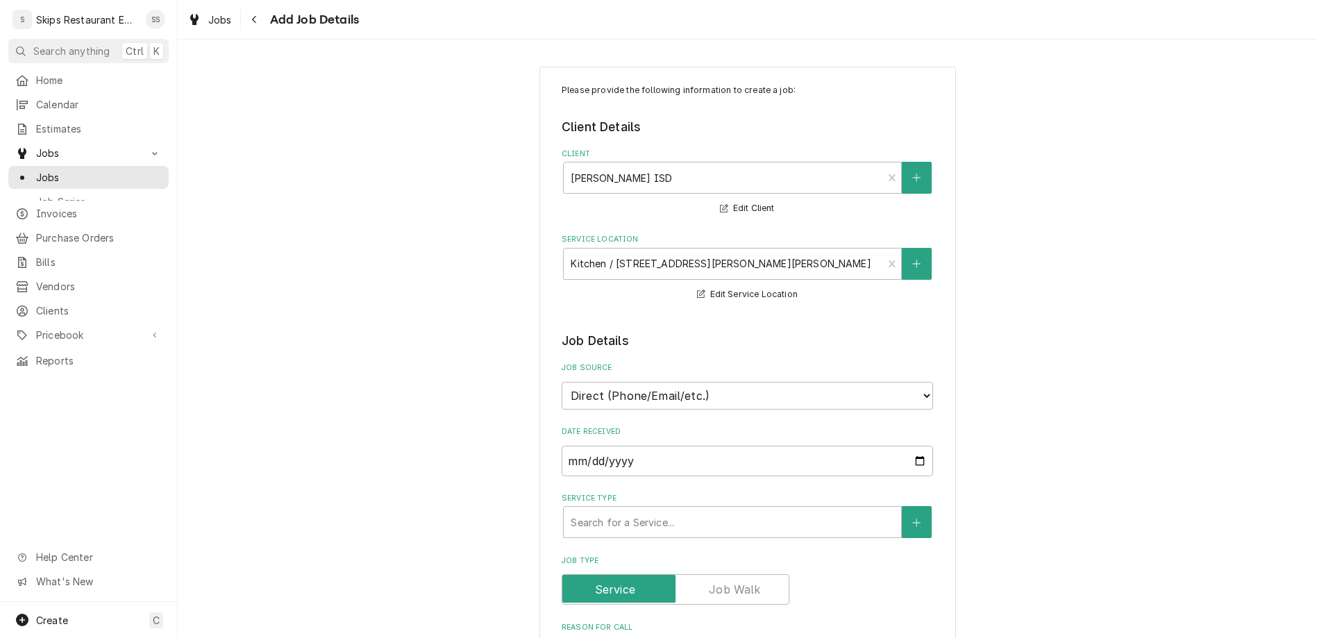
type textarea "6 month Ice Machine Cleaning - after ice"
type textarea "x"
type textarea "6 month Ice Machine Cleaning - after ice m"
type textarea "x"
type textarea "6 month Ice Machine Cleaning - after ice ma"
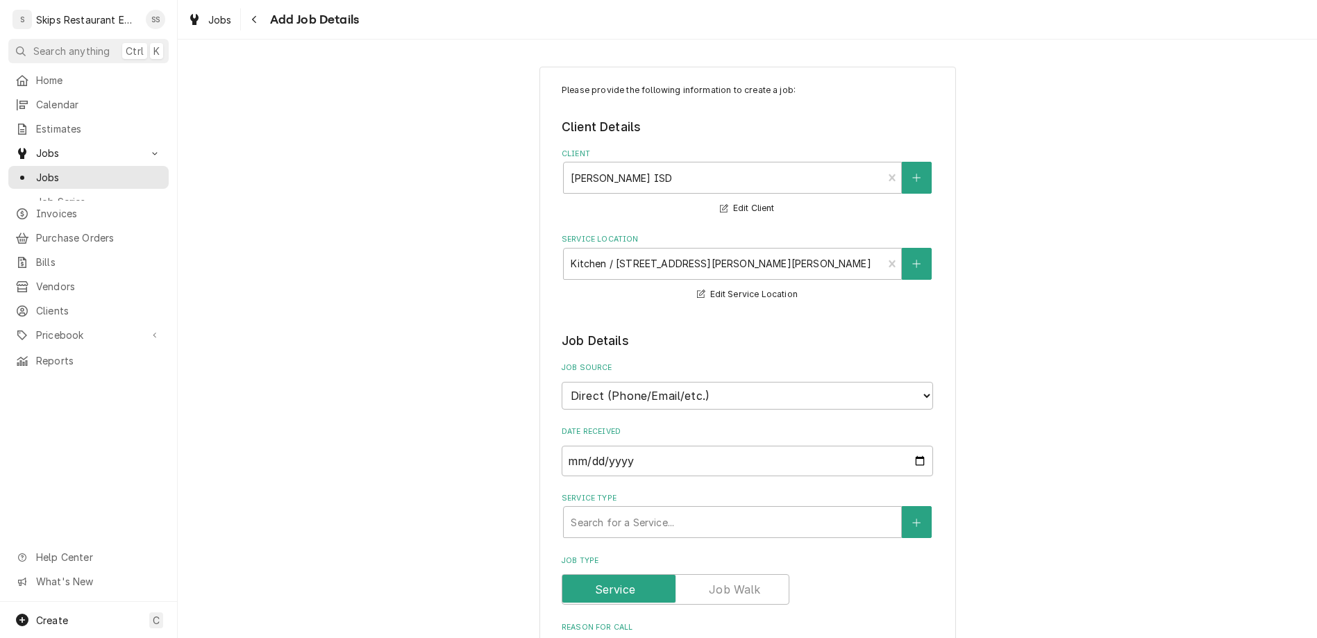
type textarea "x"
type textarea "6 month Ice Machine Cleaning - after ice mac"
type textarea "x"
type textarea "6 month Ice Machine Cleaning - after ice mach"
type textarea "x"
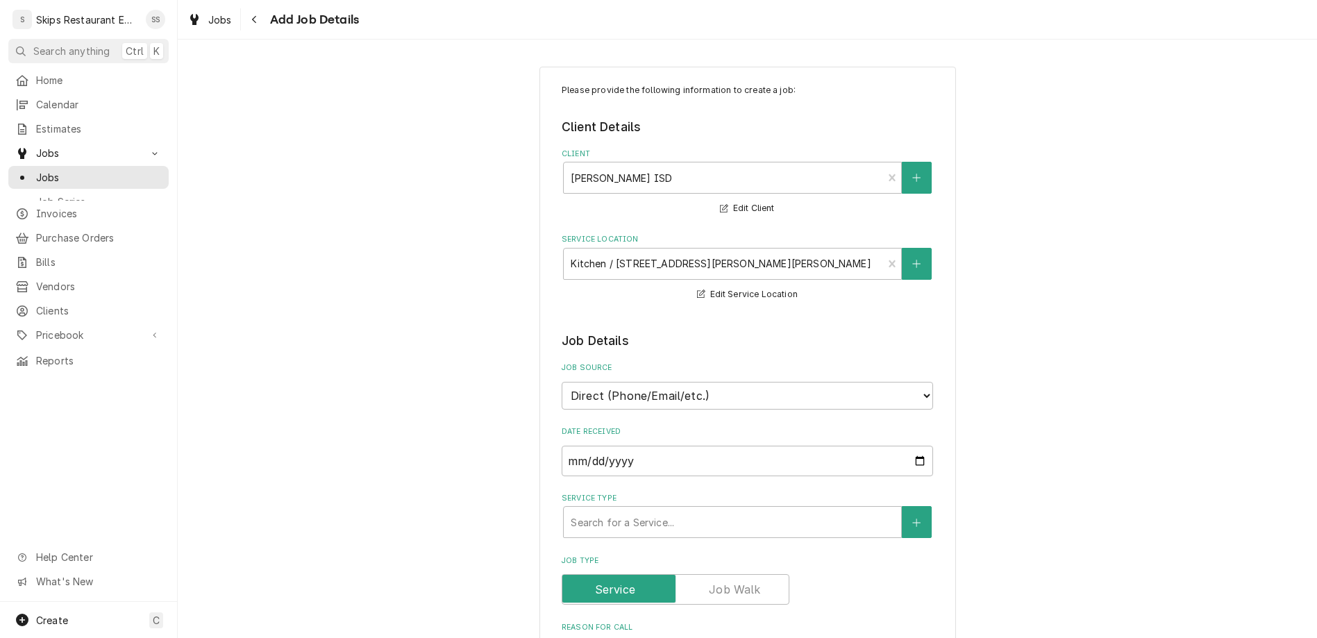
type textarea "6 month Ice Machine Cleaning - after ice machi"
type textarea "x"
type textarea "6 month Ice Machine Cleaning - after ice machin"
type textarea "x"
type textarea "6 month Ice Machine Cleaning - after ice machine"
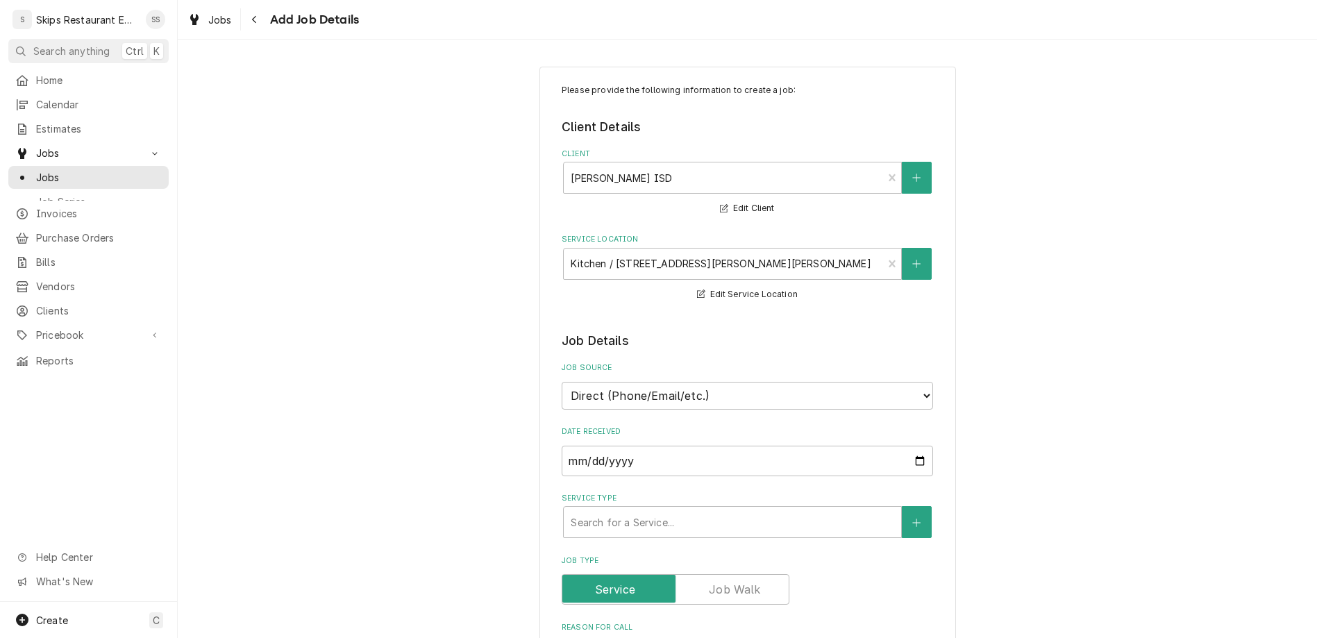
type textarea "x"
type textarea "6 month Ice Machine Cleaning - after ice machine"
type textarea "x"
type textarea "6 month Ice Machine Cleaning - after ice machine i"
type textarea "x"
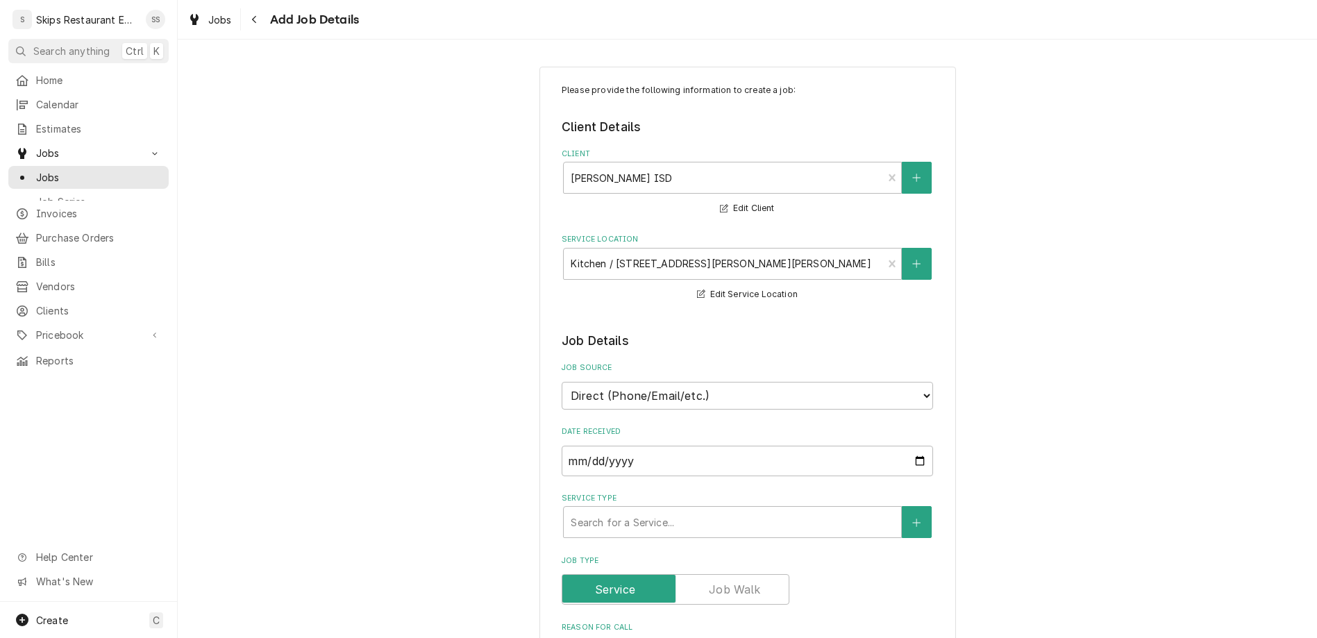
type textarea "6 month Ice Machine Cleaning - after ice machine in"
type textarea "x"
type textarea "6 month Ice Machine Cleaning - after ice machine ins"
type textarea "x"
type textarea "6 month Ice Machine Cleaning - after ice machine inst"
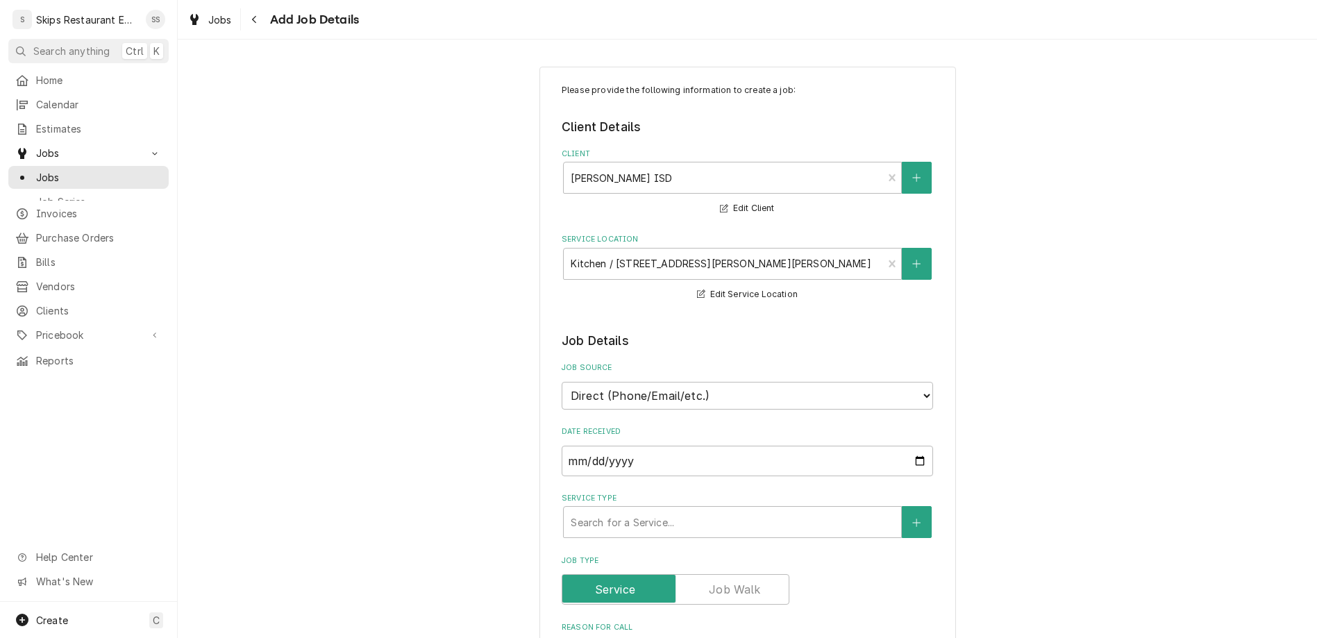
type textarea "x"
type textarea "6 month Ice Machine Cleaning - after ice machine insta"
type textarea "x"
type textarea "6 month Ice Machine Cleaning - after ice machine instal"
type textarea "x"
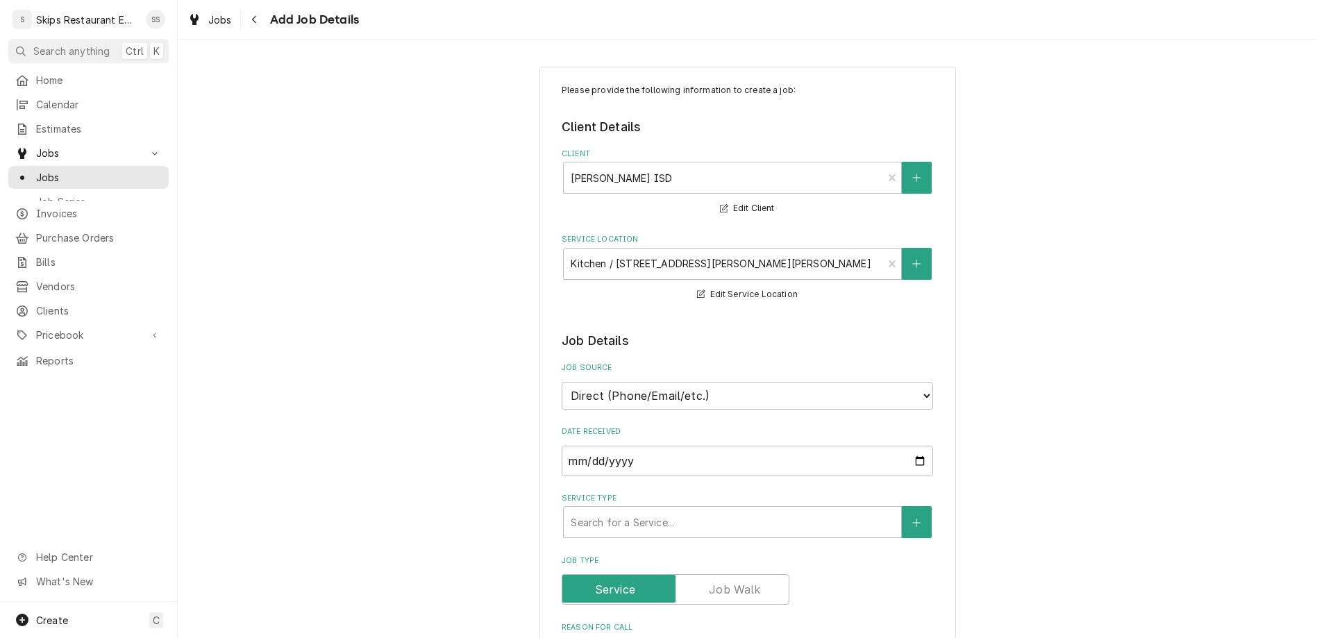
type textarea "6 month Ice Machine Cleaning - after ice machine install"
type textarea "x"
type textarea "6 month Ice Machine Cleaning - after ice machine install"
type textarea "x"
type textarea "6 month Ice Machine Cleaning - after ice machine install a"
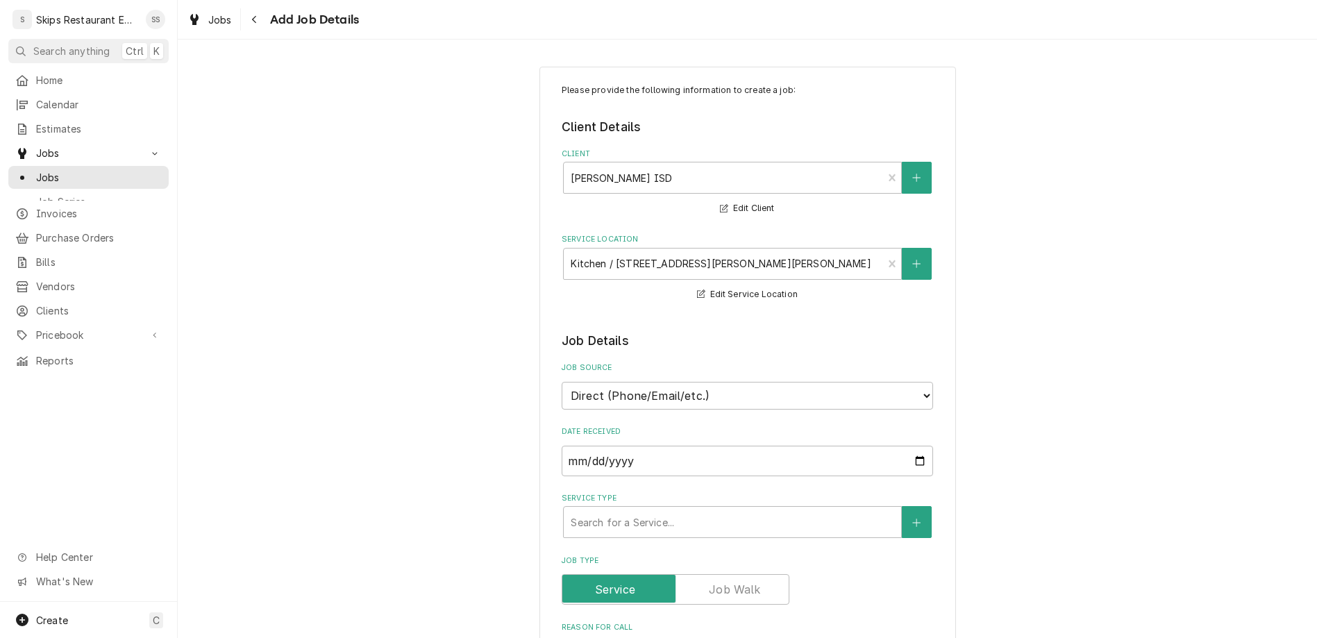
type textarea "x"
type textarea "6 month Ice Machine Cleaning - after ice machine install at"
type textarea "x"
type textarea "6 month Ice Machine Cleaning - after ice machine install at"
type textarea "x"
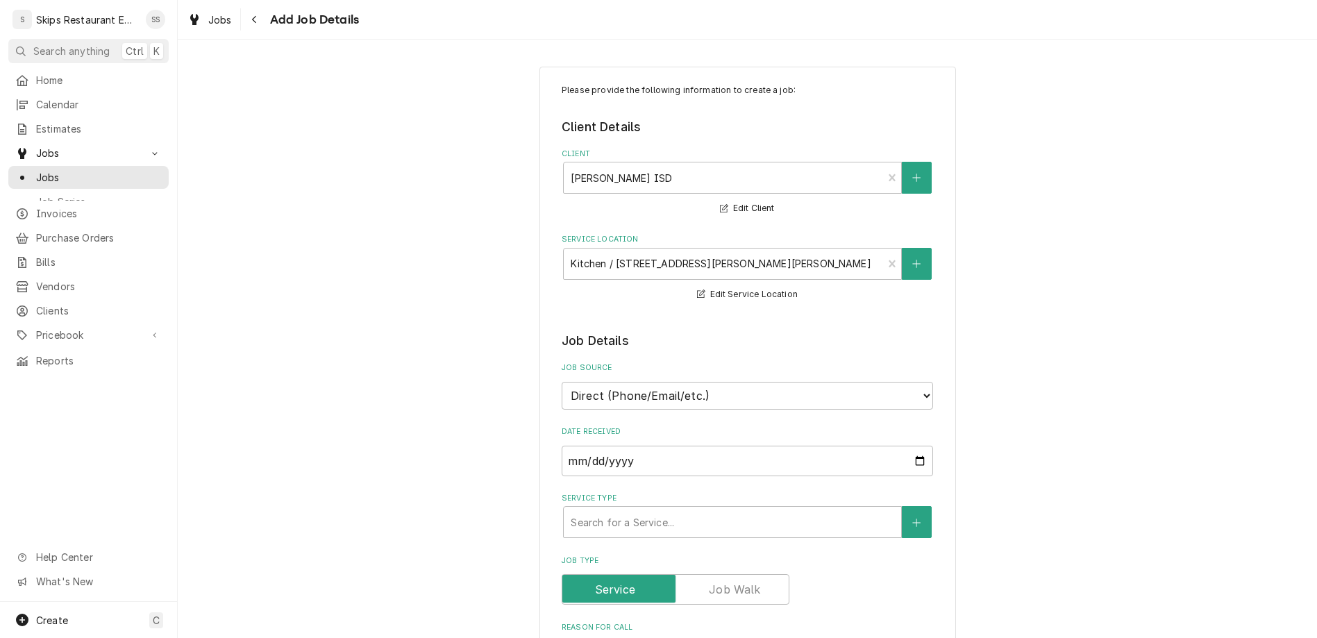
type textarea "6 month Ice Machine Cleaning - after ice machine install at G"
type textarea "x"
type textarea "6 month Ice Machine Cleaning - after ice machine install at Gi"
type textarea "x"
type textarea "6 month Ice Machine Cleaning - after ice machine install at Gir"
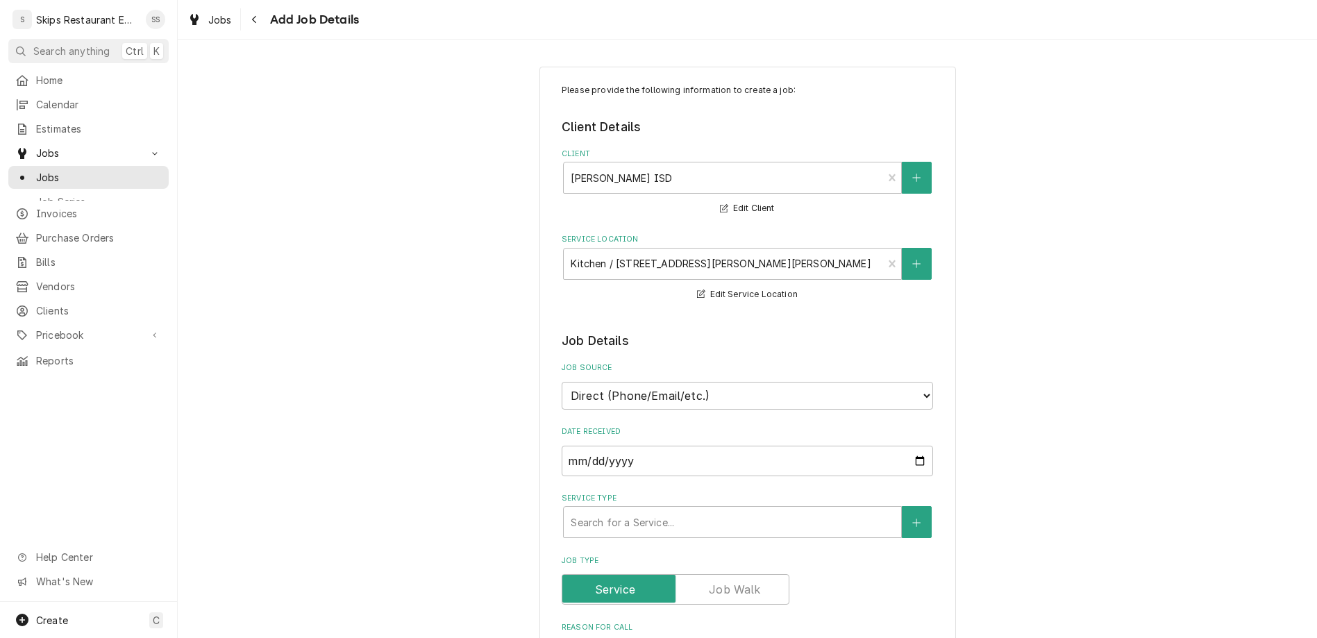
type textarea "x"
type textarea "6 month Ice Machine Cleaning - after ice machine install at Girl"
type textarea "x"
type textarea "6 month Ice Machine Cleaning - after ice machine install at Girls"
type textarea "x"
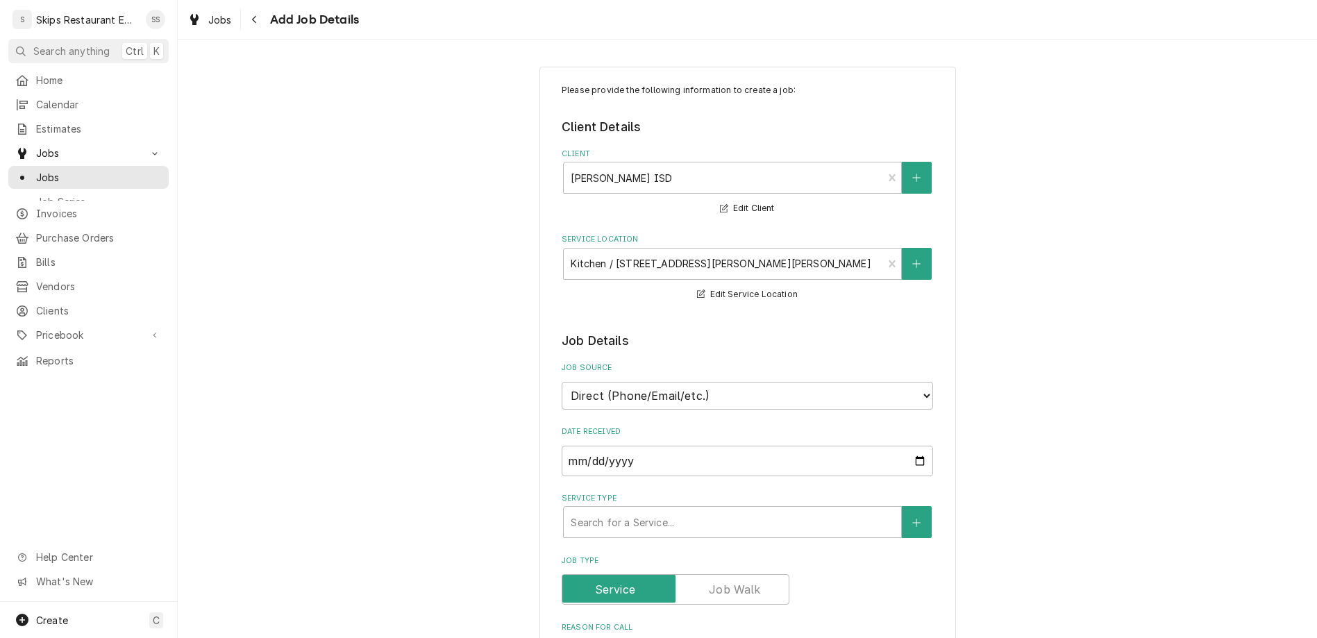
type textarea "6 month Ice Machine Cleaning - after ice machine install at Girls"
type textarea "x"
type textarea "6 month Ice Machine Cleaning - after ice machine install at Girls G"
type textarea "x"
type textarea "6 month Ice Machine Cleaning - after ice machine install at Girls Gy"
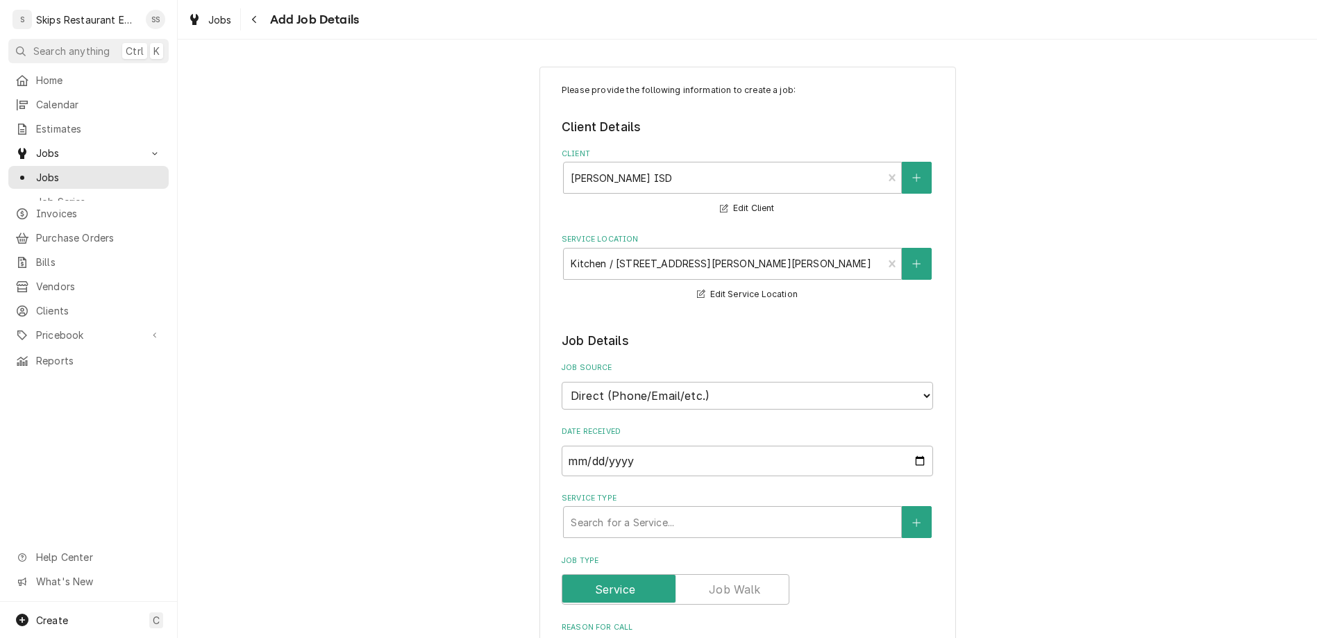
type textarea "x"
type textarea "6 month Ice Machine Cleaning - after ice machine install at Girls Gym"
type textarea "x"
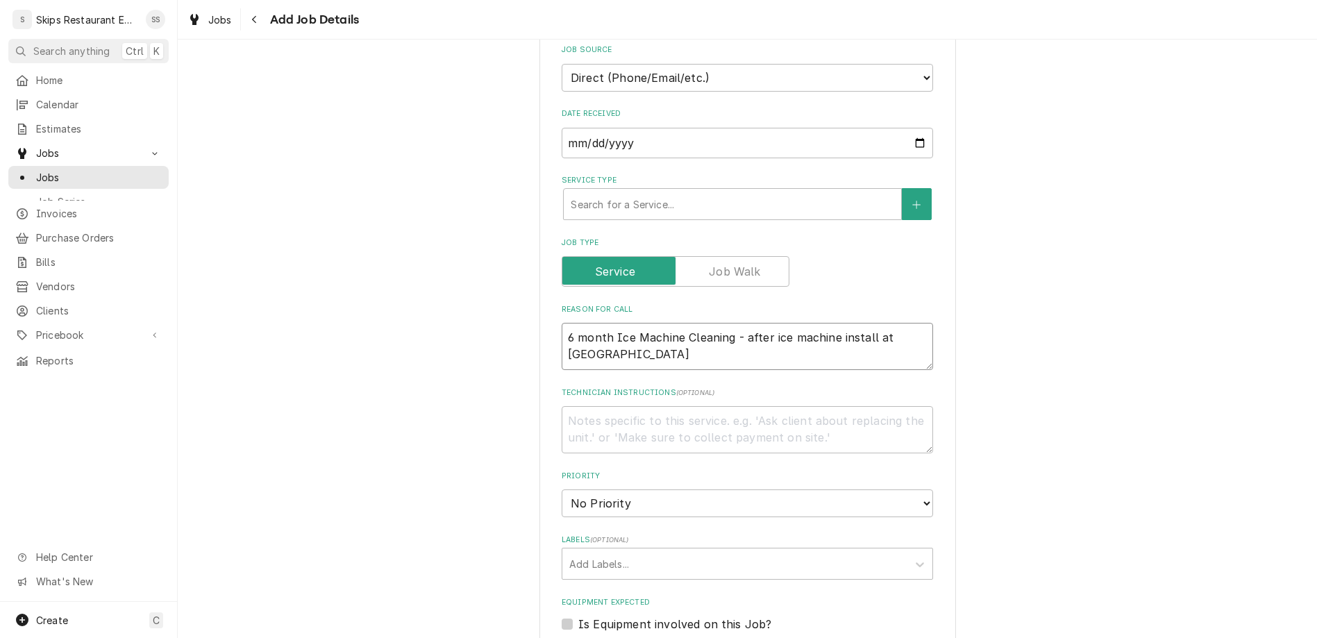
scroll to position [379, 0]
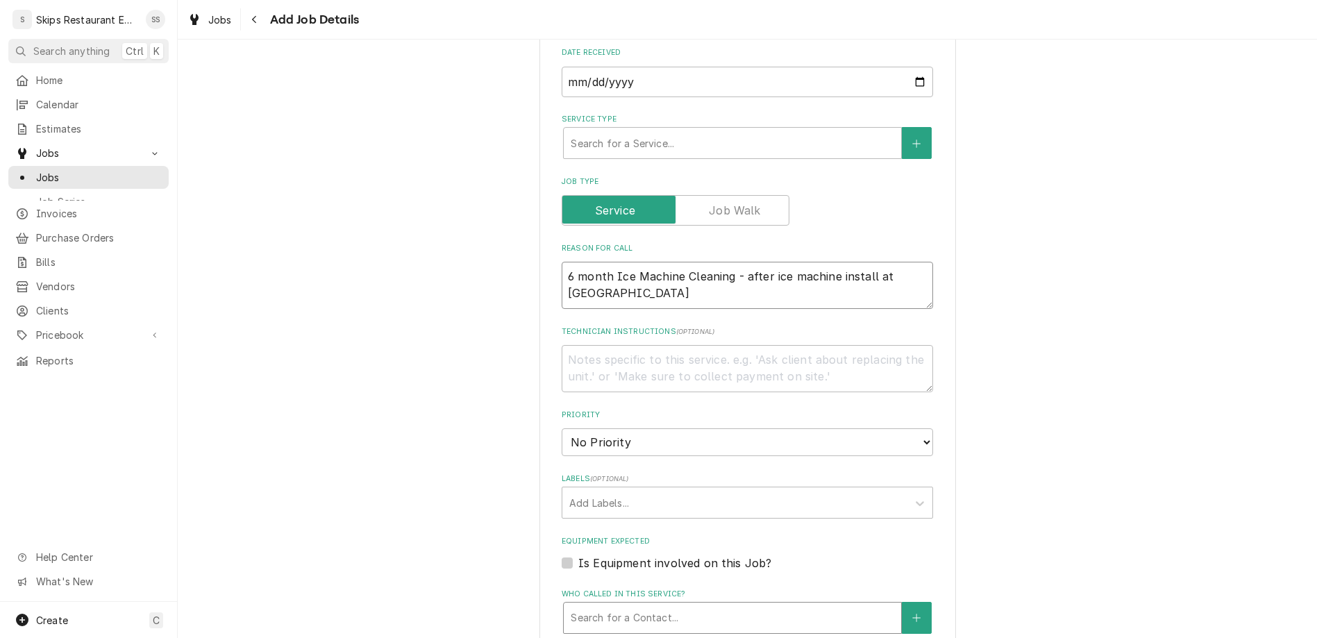
type textarea "6 month Ice Machine Cleaning - after ice machine install at Girls Gym"
click at [633, 605] on div "Who called in this service?" at bounding box center [733, 617] width 324 height 25
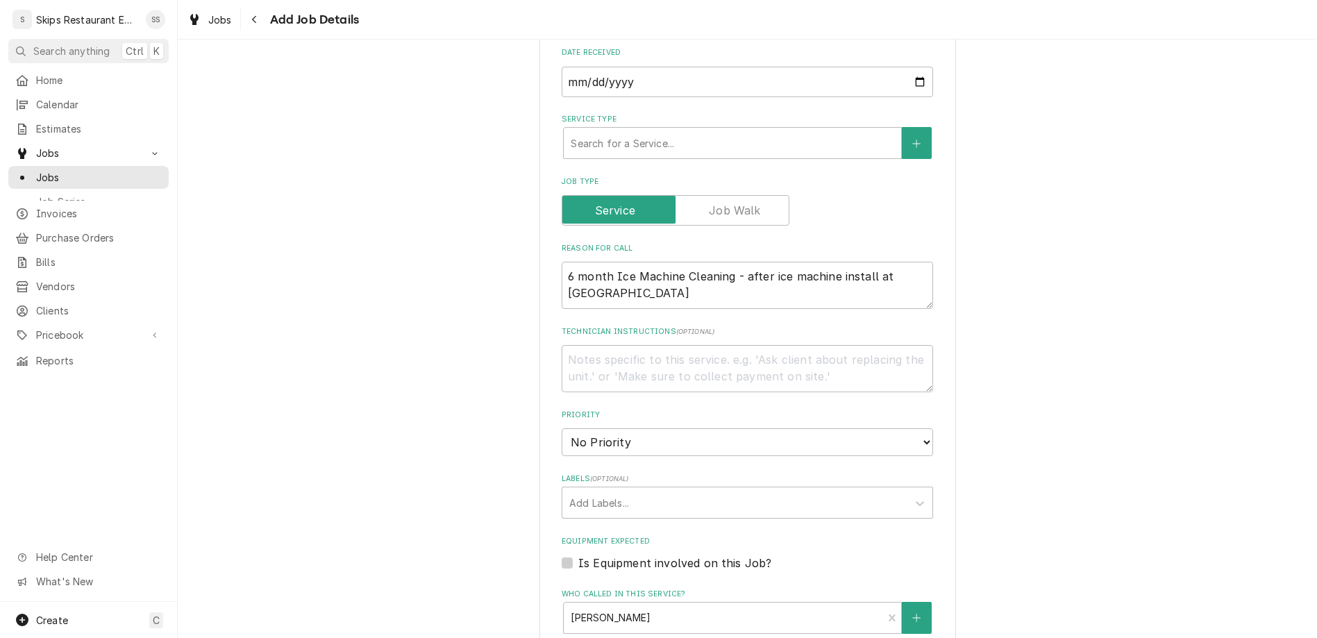
type textarea "x"
click at [582, 555] on label "Is Equipment involved on this Job?" at bounding box center [674, 563] width 193 height 17
click at [582, 555] on input "Equipment Expected" at bounding box center [763, 570] width 371 height 31
checkbox input "true"
type textarea "x"
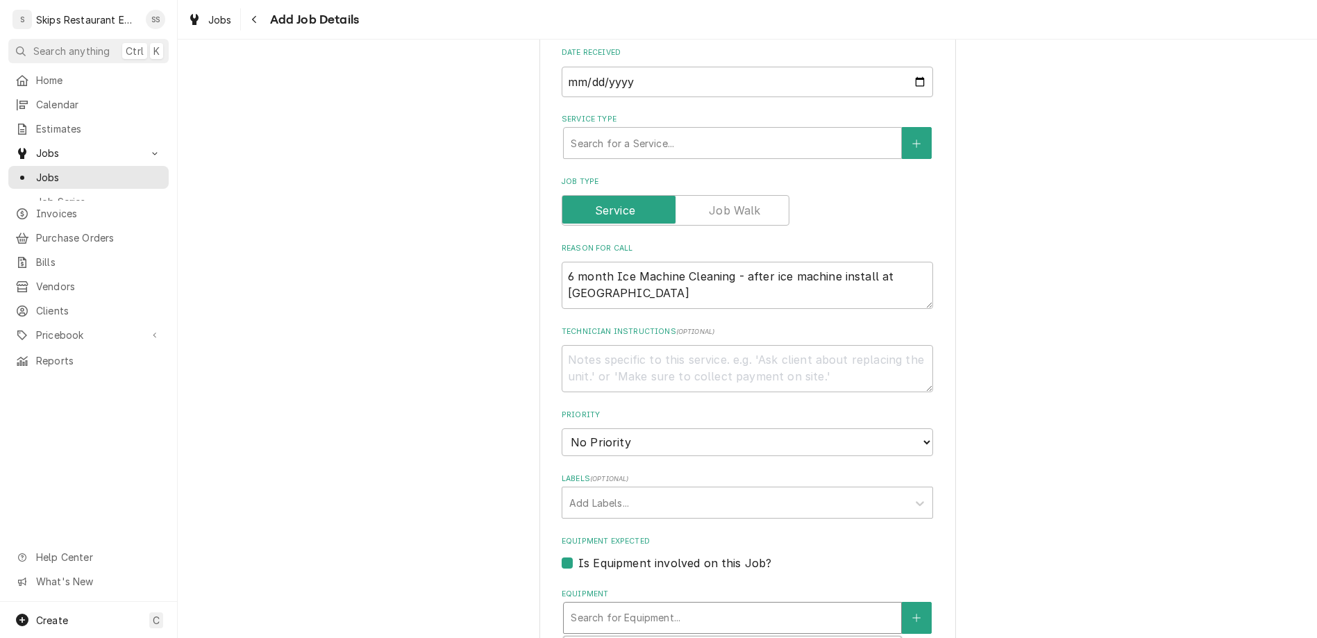
click at [677, 605] on div "Equipment" at bounding box center [733, 617] width 324 height 25
click at [696, 637] on button "View/Edit Logged Equipment" at bounding box center [747, 648] width 139 height 17
click at [713, 605] on div "Equipment" at bounding box center [733, 617] width 324 height 25
click at [902, 602] on button "Equipment" at bounding box center [916, 618] width 29 height 32
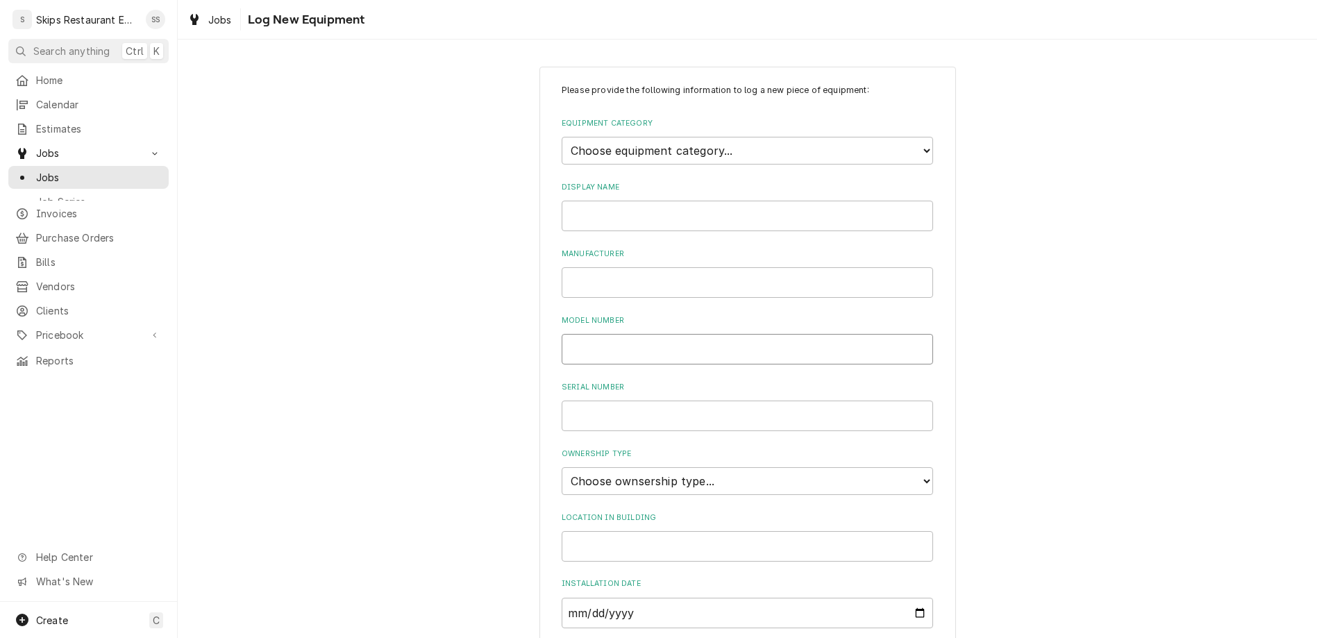
click at [637, 334] on input "Model Number" at bounding box center [747, 349] width 371 height 31
paste input "IYO454A-161"
type input "IYO454A-161"
click at [615, 201] on input "Display Name" at bounding box center [747, 216] width 371 height 31
type input "Kitchen Ice Machine"
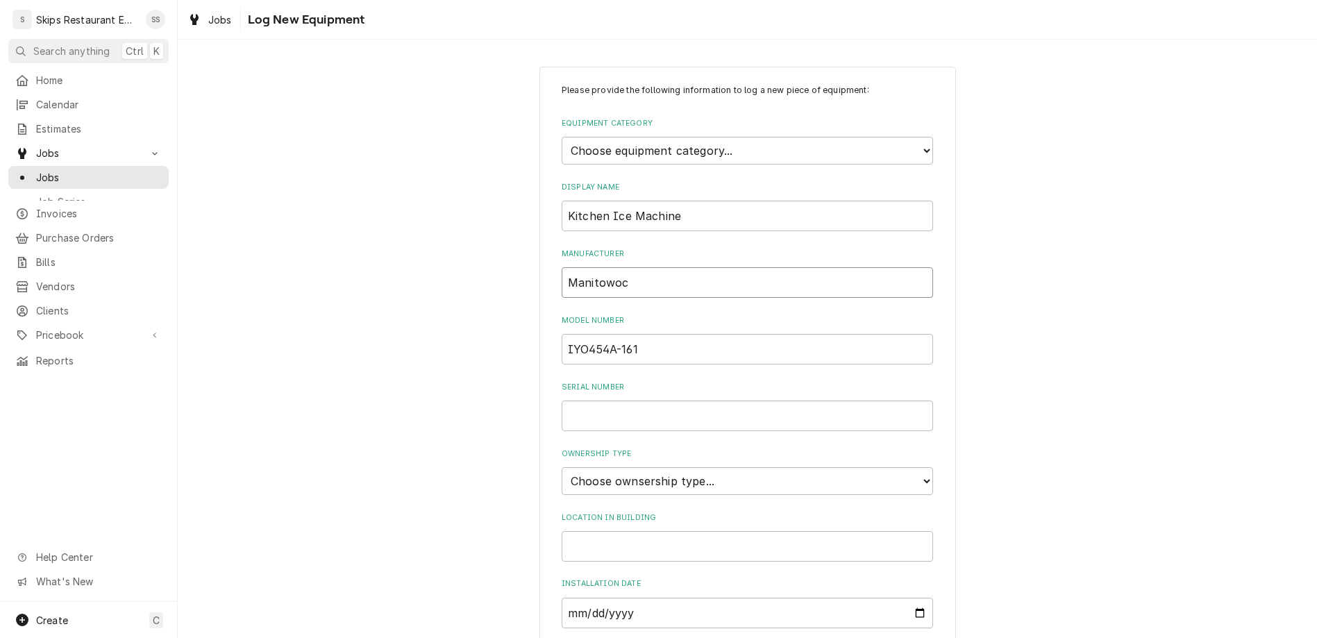
type input "Manitowoc"
click at [562, 467] on select "Choose ownsership type... Unknown Owned Leased Rented" at bounding box center [747, 481] width 371 height 28
select select "1"
click option "Owned" at bounding box center [0, 0] width 0 height 0
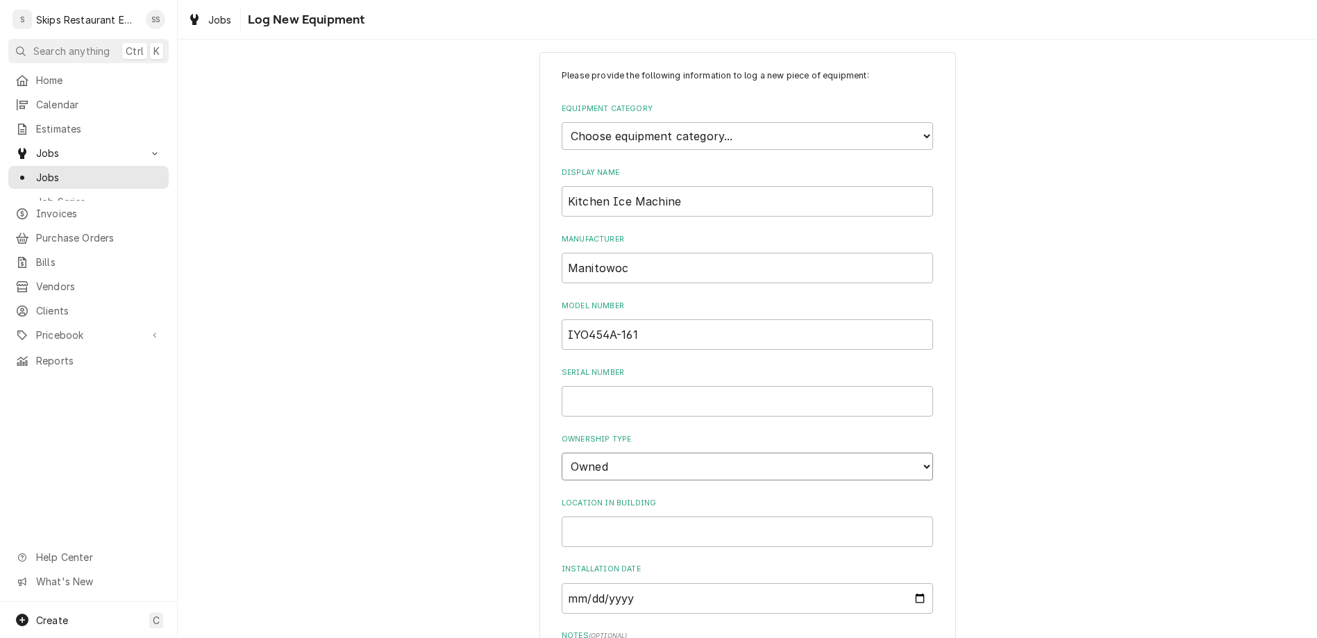
scroll to position [17, 0]
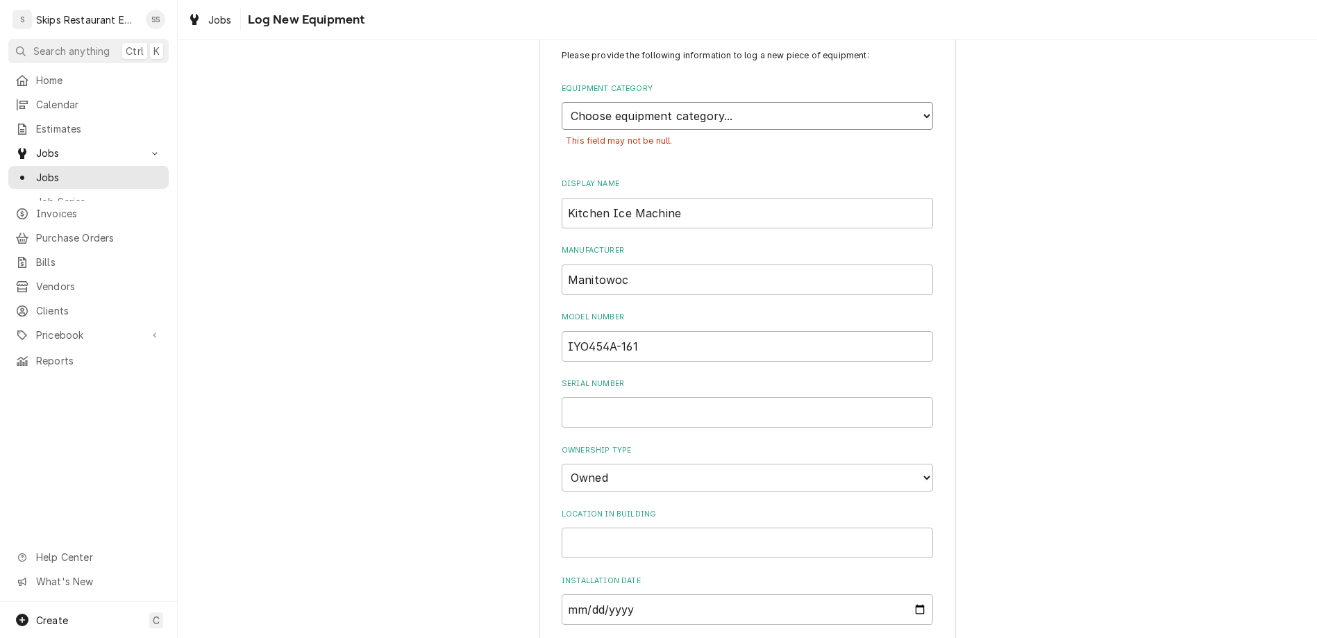
click at [562, 102] on select "Choose equipment category... Cooking Equipment Fryers Ice Machines Ovens and Ra…" at bounding box center [747, 116] width 371 height 28
select select "3"
click option "Ice Machines" at bounding box center [0, 0] width 0 height 0
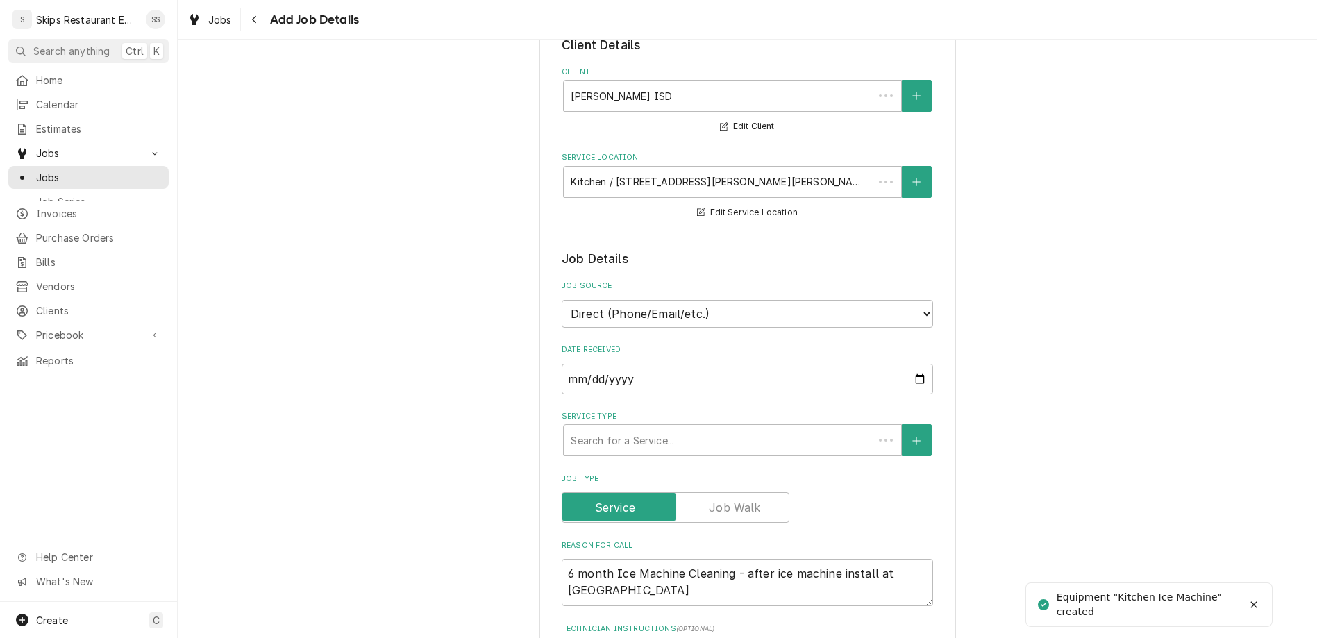
scroll to position [379, 0]
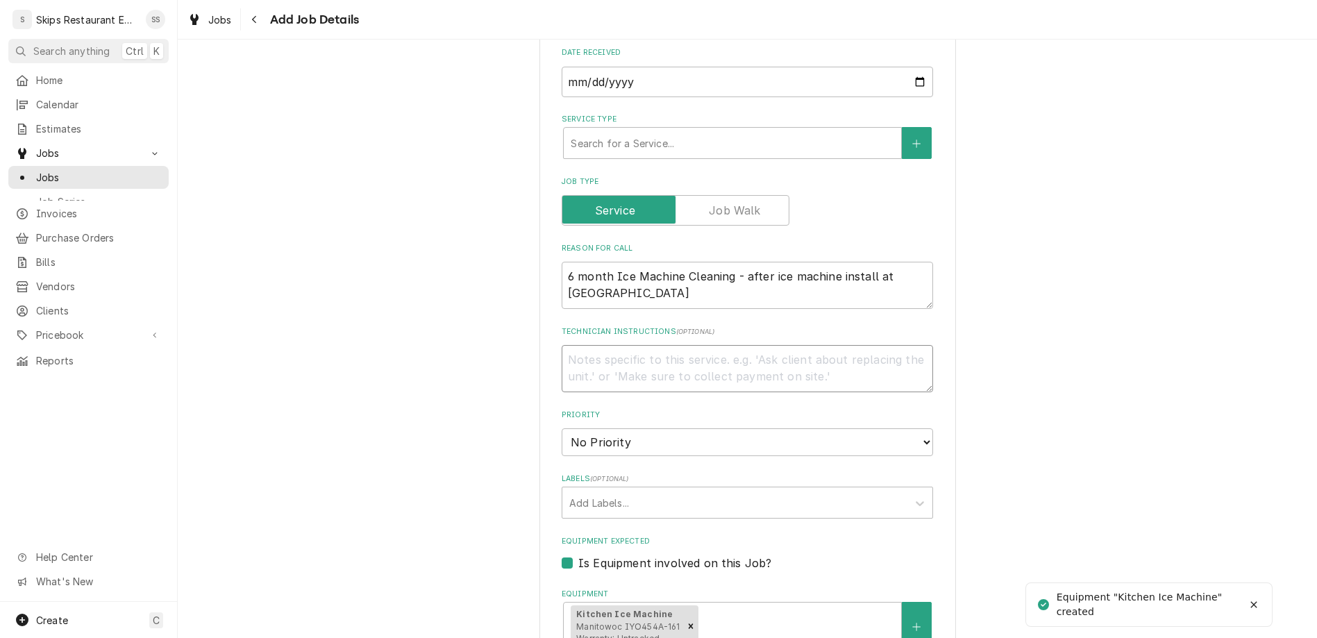
click at [641, 345] on textarea "Technician Instructions ( optional )" at bounding box center [747, 368] width 371 height 47
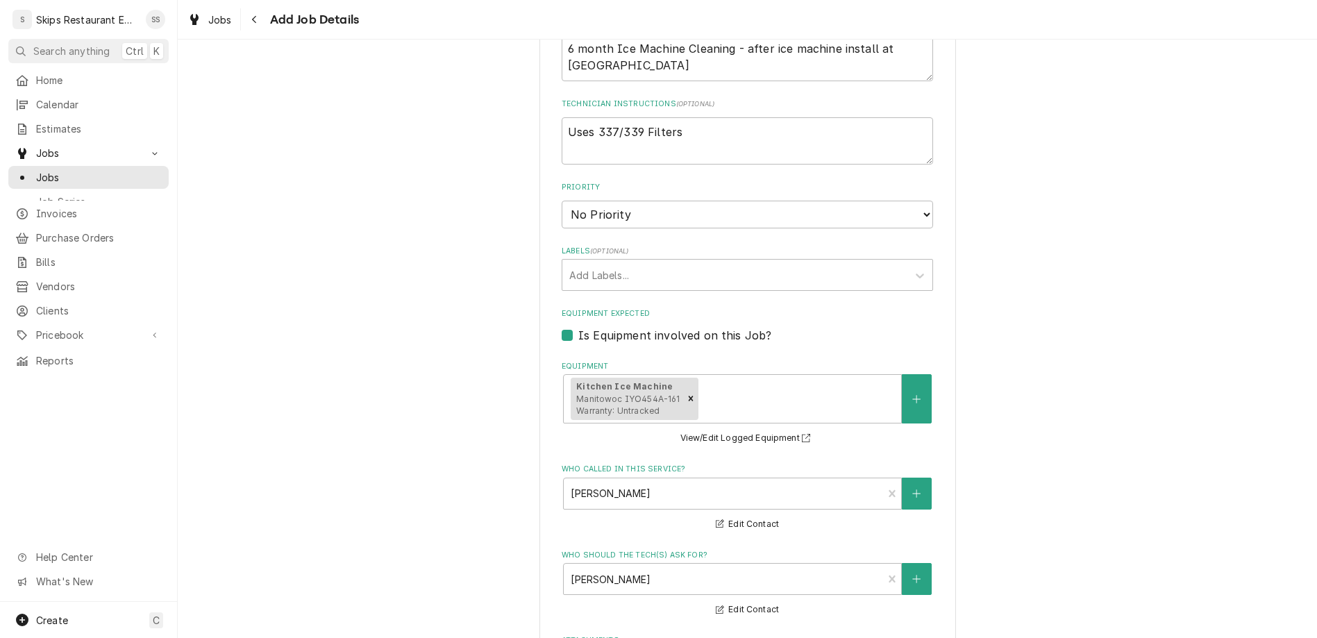
click option "1:30 PM" at bounding box center [0, 0] width 0 height 0
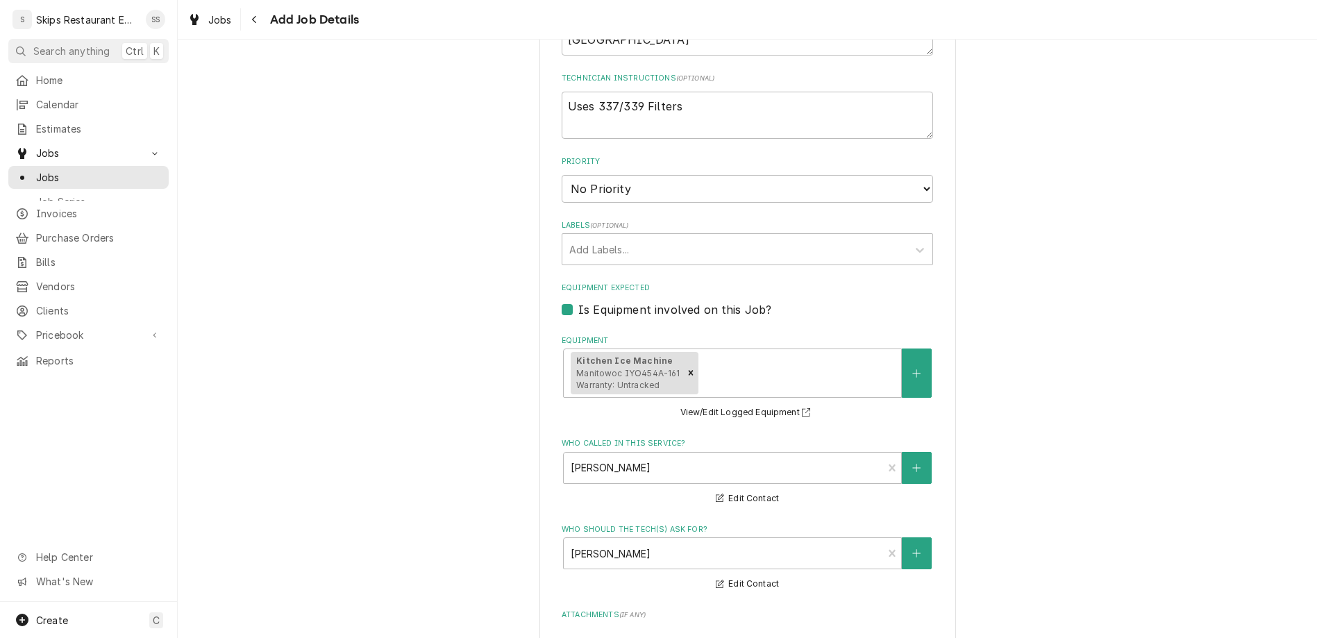
scroll to position [638, 0]
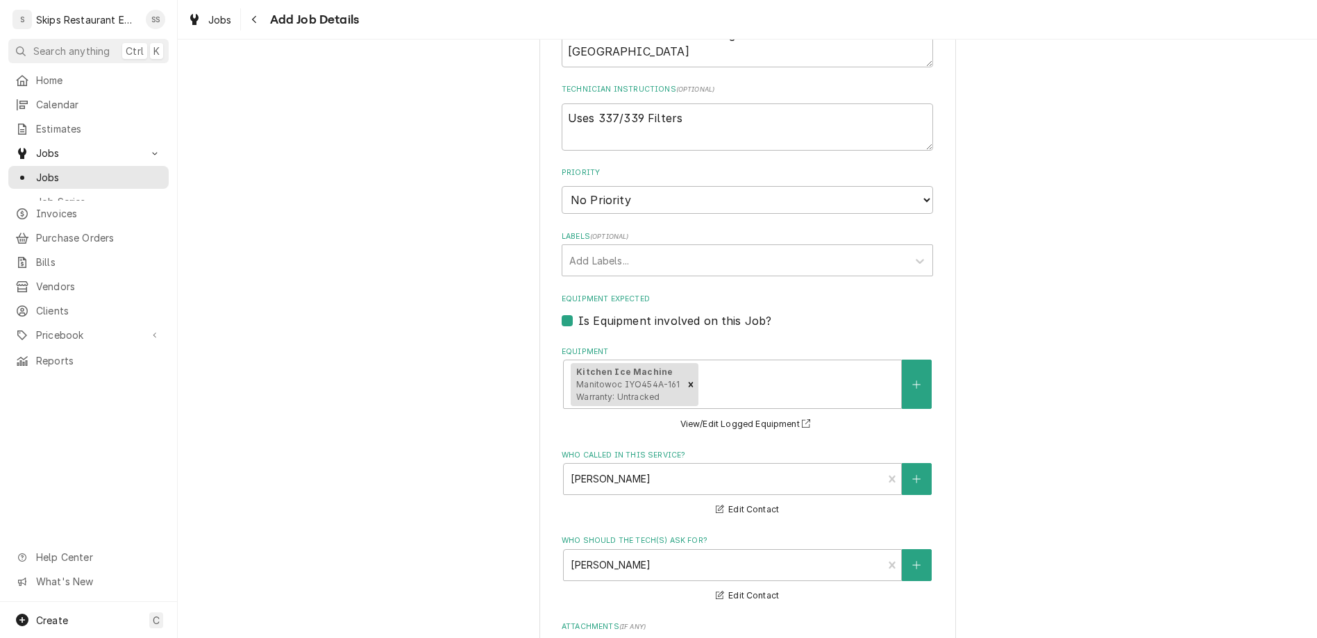
scroll to position [662, 0]
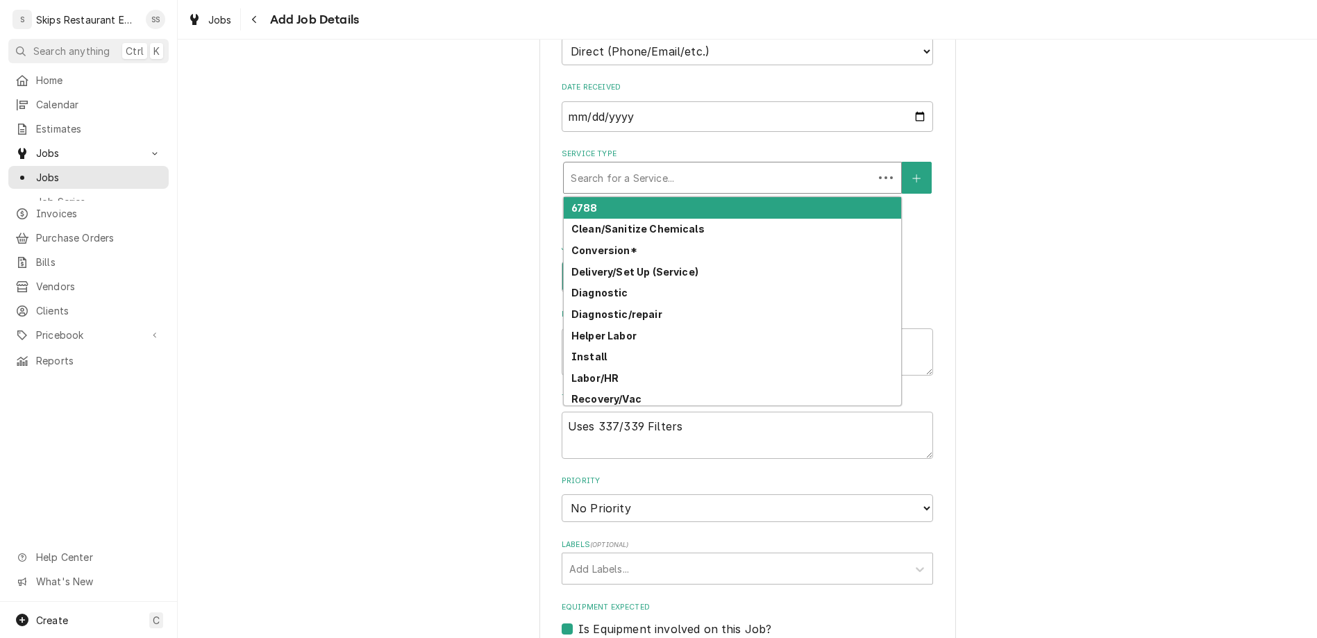
click at [639, 165] on div "Service Type" at bounding box center [719, 177] width 296 height 25
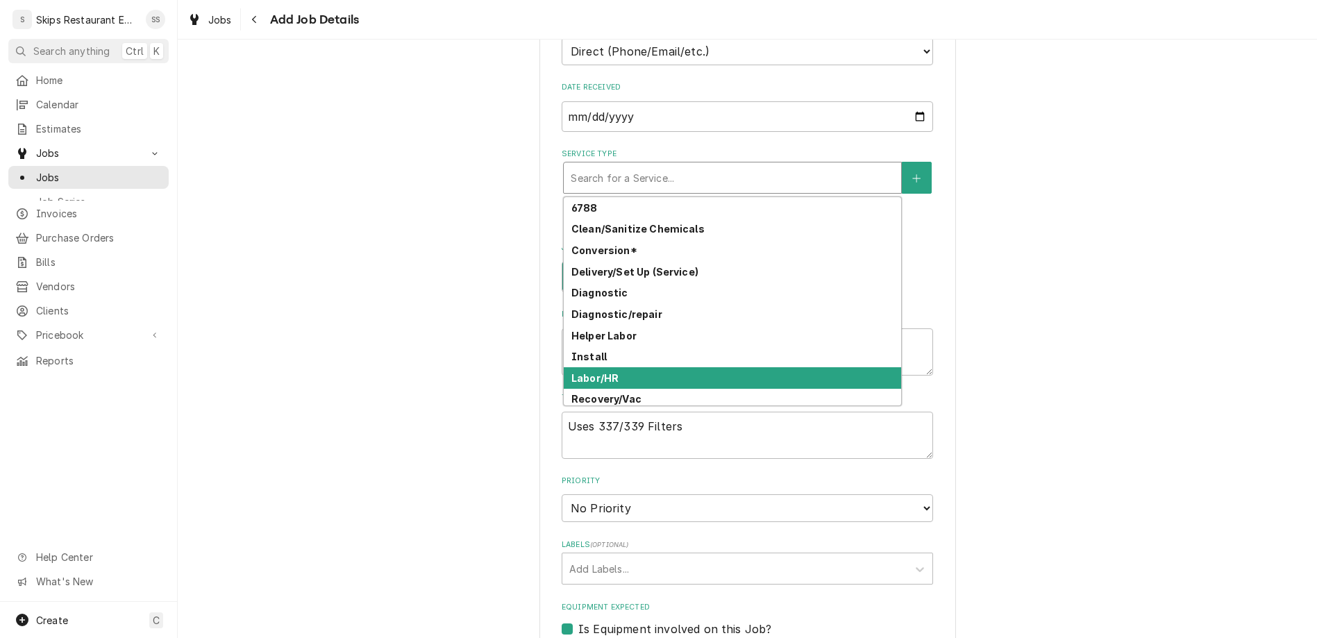
click at [617, 372] on strong "Labor/HR" at bounding box center [594, 378] width 47 height 12
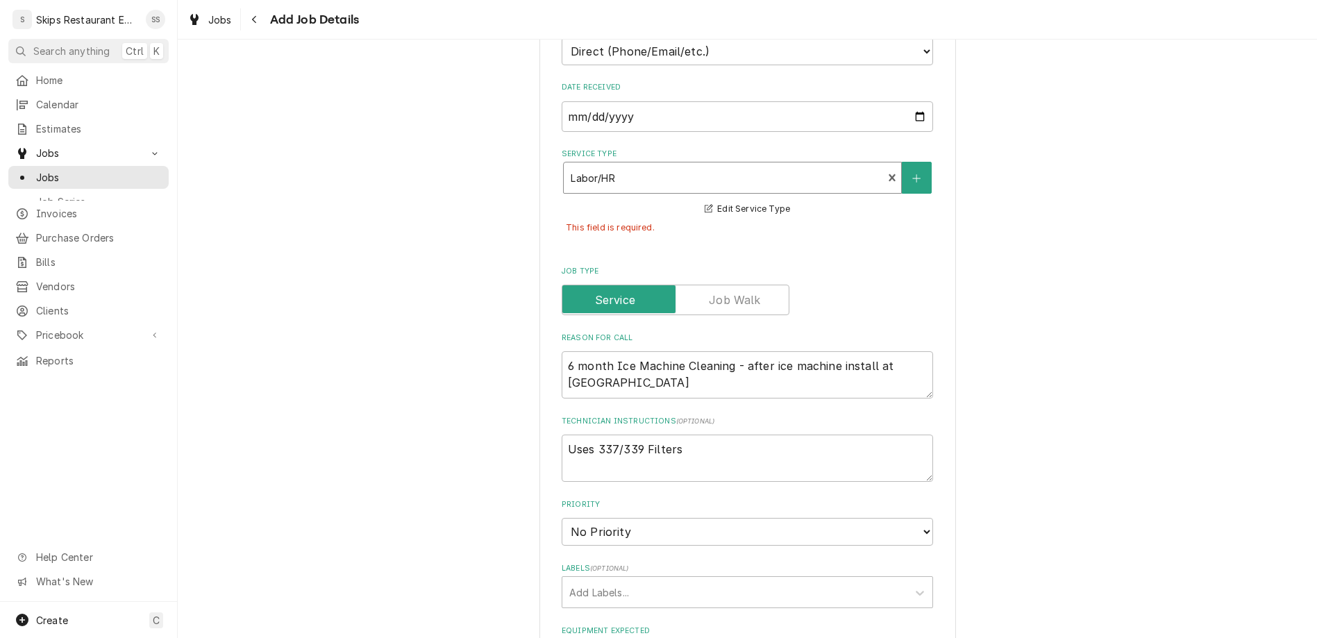
scroll to position [679, 0]
